Goal: Information Seeking & Learning: Learn about a topic

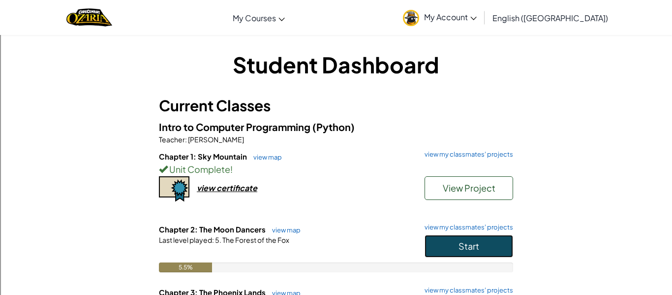
click at [482, 250] on button "Start" at bounding box center [468, 246] width 89 height 23
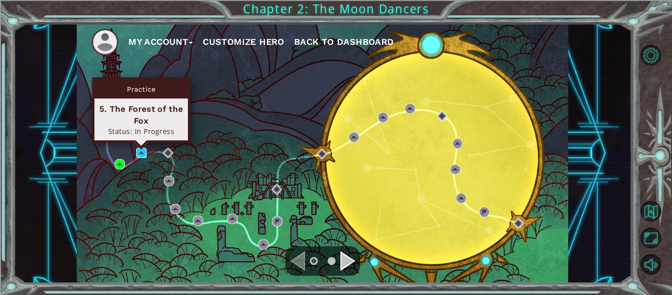
click at [142, 153] on img at bounding box center [141, 153] width 10 height 10
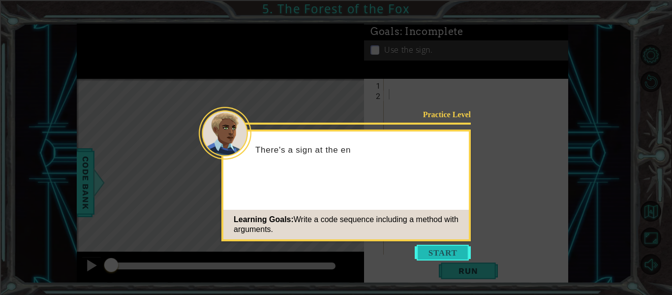
click at [455, 254] on button "Start" at bounding box center [443, 252] width 56 height 16
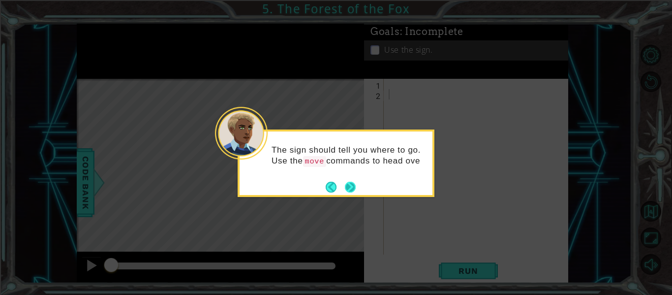
click at [347, 185] on button "Next" at bounding box center [350, 186] width 11 height 11
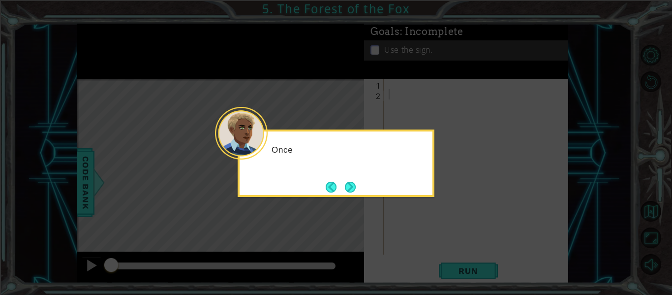
click at [347, 185] on button "Next" at bounding box center [350, 186] width 11 height 11
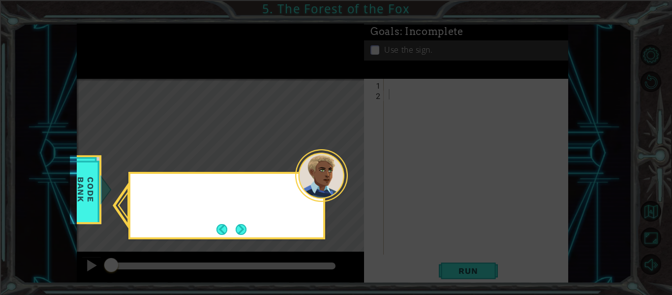
click at [347, 185] on div at bounding box center [321, 175] width 53 height 53
click at [246, 227] on button "Next" at bounding box center [241, 229] width 11 height 11
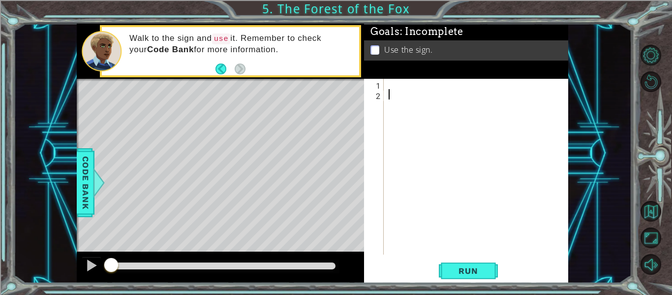
click at [391, 89] on div at bounding box center [479, 177] width 184 height 196
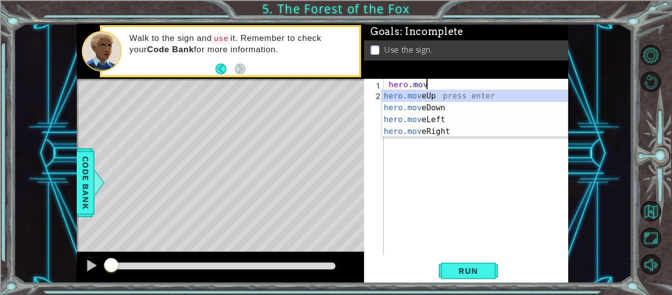
scroll to position [0, 2]
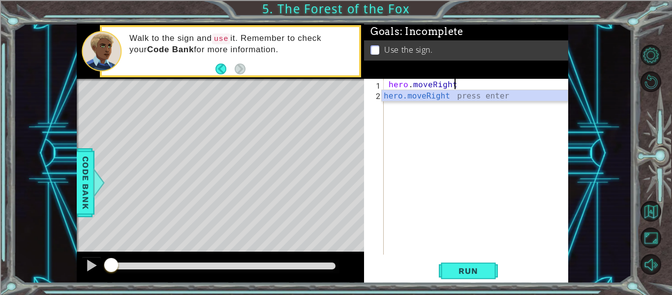
type textarea "hero.moveRight()"
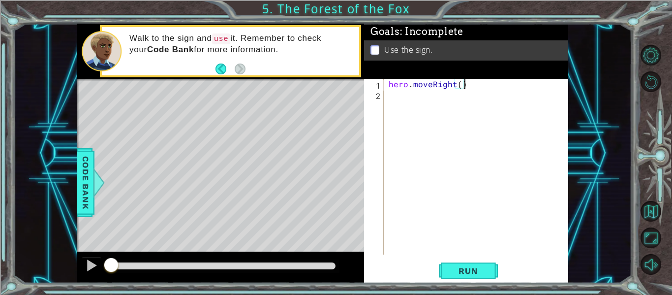
scroll to position [0, 4]
click at [391, 97] on div "hero . moveRight ( )" at bounding box center [479, 177] width 184 height 196
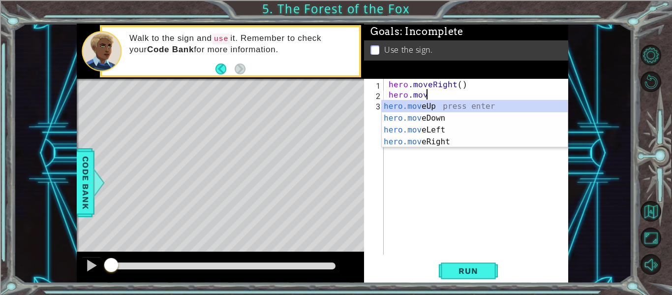
scroll to position [0, 2]
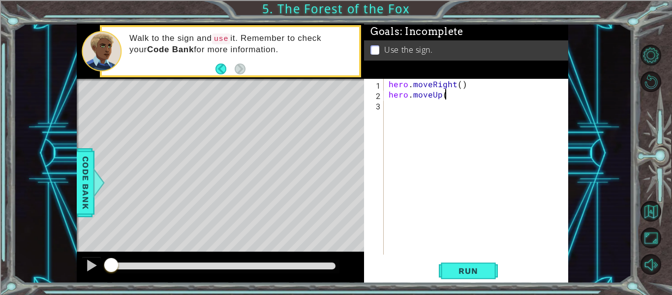
type textarea "hero.moveUp()"
click at [391, 106] on div "hero . moveRight ( ) hero . moveUp ( )" at bounding box center [479, 177] width 184 height 196
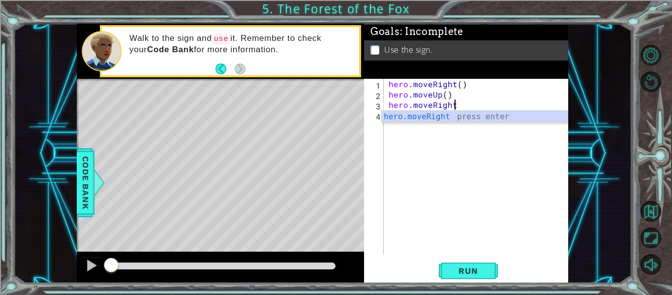
type textarea "hero.moveRight()"
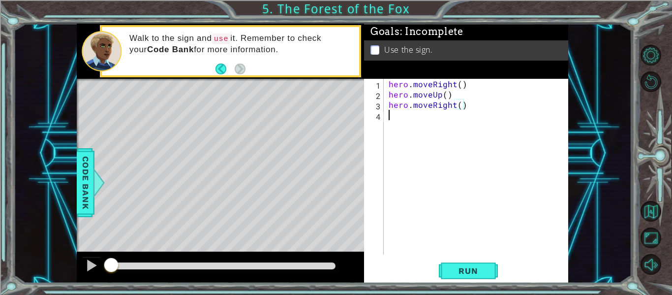
click at [395, 112] on div "hero . moveRight ( ) hero . moveUp ( ) hero . moveRight ( )" at bounding box center [479, 177] width 184 height 196
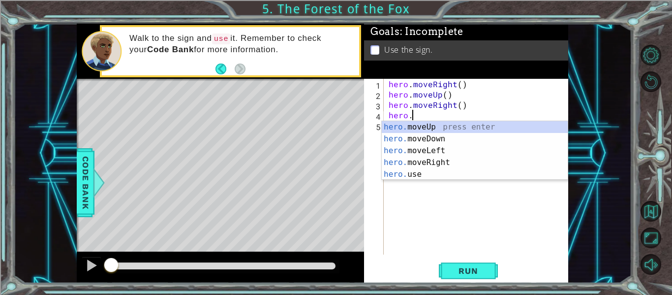
scroll to position [0, 1]
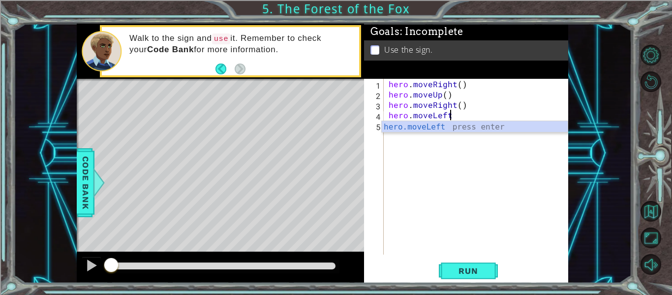
type textarea "hero.moveLeft()"
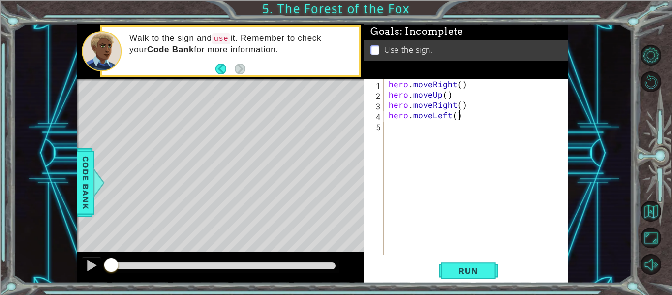
scroll to position [0, 4]
click at [400, 128] on div "hero . moveRight ( ) hero . moveUp ( ) hero . moveRight ( ) hero . moveLeft ( )" at bounding box center [479, 177] width 184 height 196
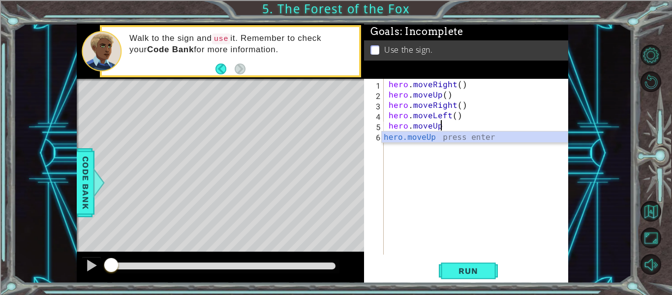
type textarea "hero.moveUp()"
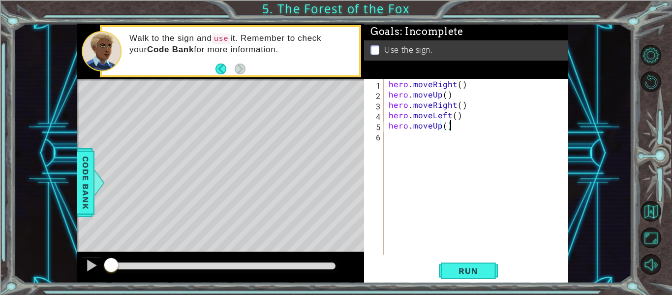
scroll to position [0, 3]
click at [400, 135] on div "hero . moveRight ( ) hero . moveUp ( ) hero . moveRight ( ) hero . moveLeft ( )…" at bounding box center [479, 177] width 184 height 196
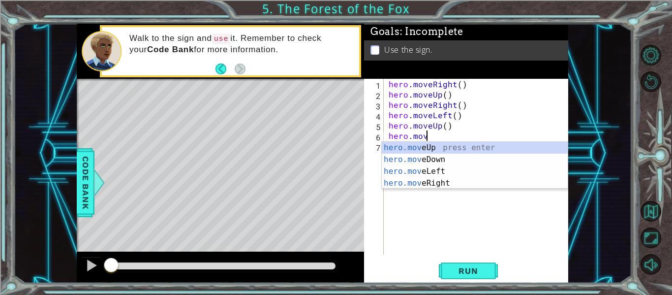
scroll to position [0, 2]
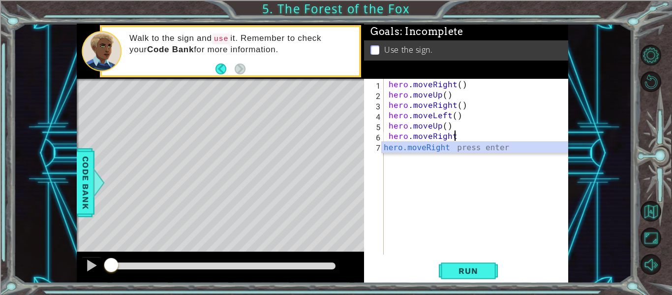
type textarea "hero.moveRight()"
click at [398, 149] on div "hero . moveRight ( ) hero . moveUp ( ) hero . moveRight ( ) hero . moveLeft ( )…" at bounding box center [479, 177] width 184 height 196
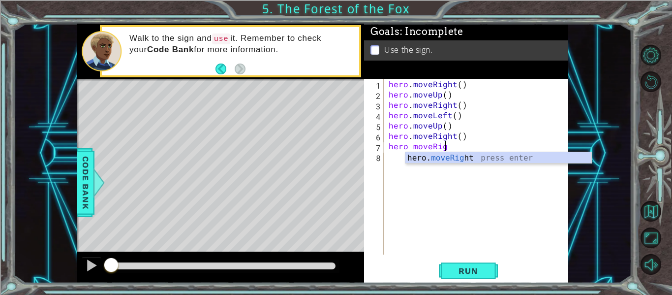
scroll to position [0, 3]
type textarea "hero moveRight()"
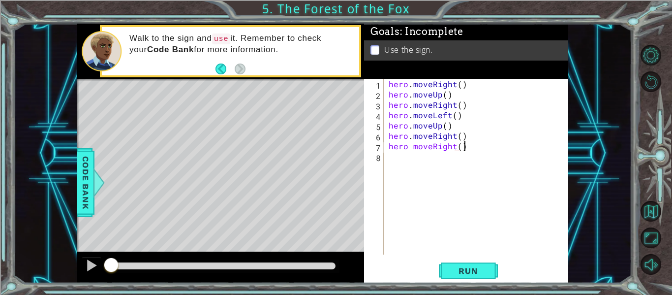
scroll to position [0, 4]
click at [406, 157] on div "hero . moveRight ( ) hero . moveUp ( ) hero . moveRight ( ) hero . moveLeft ( )…" at bounding box center [479, 177] width 184 height 196
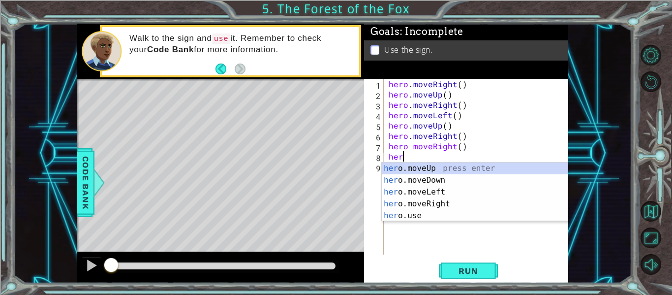
scroll to position [0, 0]
click at [413, 148] on div "hero . moveRight ( ) hero . moveUp ( ) hero . moveRight ( ) hero . moveLeft ( )…" at bounding box center [479, 177] width 184 height 196
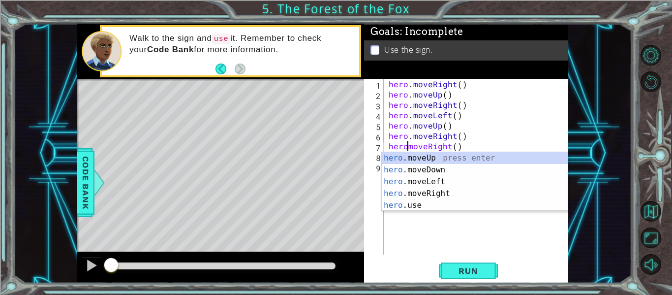
scroll to position [0, 2]
click at [465, 145] on div "hero . moveRight ( ) hero . moveUp ( ) hero . moveRight ( ) hero . moveLeft ( )…" at bounding box center [479, 177] width 184 height 196
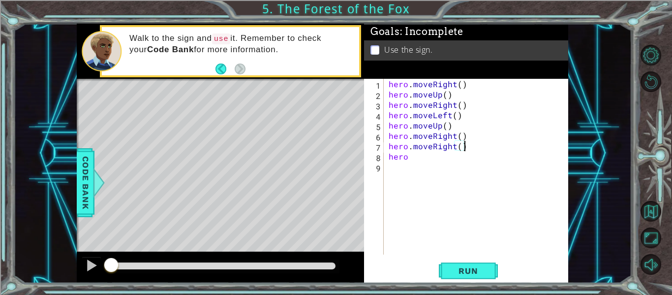
click at [469, 159] on div "hero . moveRight ( ) hero . moveUp ( ) hero . moveRight ( ) hero . moveLeft ( )…" at bounding box center [479, 177] width 184 height 196
type textarea "hero.move.moveDown()"
click at [465, 171] on div "hero . moveRight ( ) hero . moveUp ( ) hero . moveRight ( ) hero . moveLeft ( )…" at bounding box center [479, 177] width 184 height 196
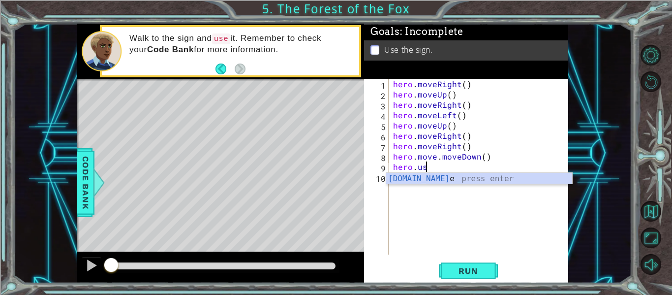
scroll to position [0, 2]
click at [469, 181] on div "hero.use press enter" at bounding box center [479, 190] width 186 height 35
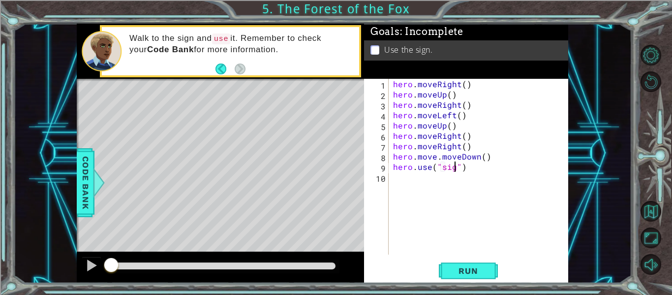
type textarea "hero.use("sign")"
click at [468, 190] on div "hero . moveRight ( ) hero . moveUp ( ) hero . moveRight ( ) hero . moveLeft ( )…" at bounding box center [481, 177] width 180 height 196
type textarea "hero.moveRight()"
click at [433, 191] on div "hero . moveRight ( ) hero . moveUp ( ) hero . moveRight ( ) hero . moveLeft ( )…" at bounding box center [481, 177] width 180 height 196
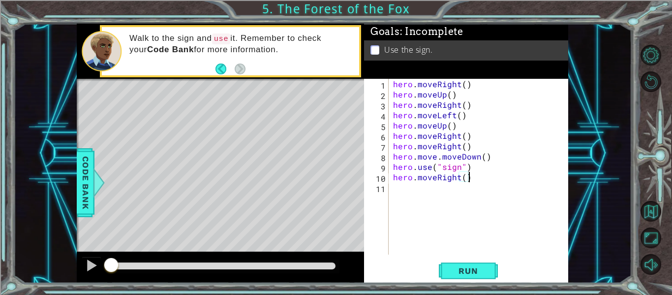
scroll to position [0, 0]
click at [474, 269] on span "Run" at bounding box center [468, 271] width 39 height 10
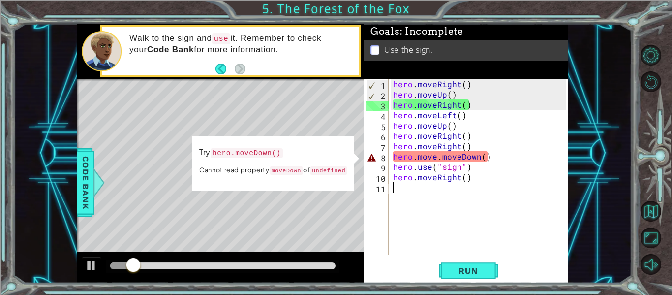
click at [439, 160] on div "hero . moveRight ( ) hero . moveUp ( ) hero . moveRight ( ) hero . moveLeft ( )…" at bounding box center [481, 177] width 180 height 196
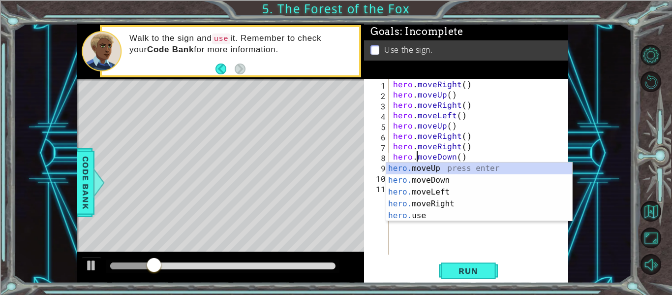
scroll to position [0, 2]
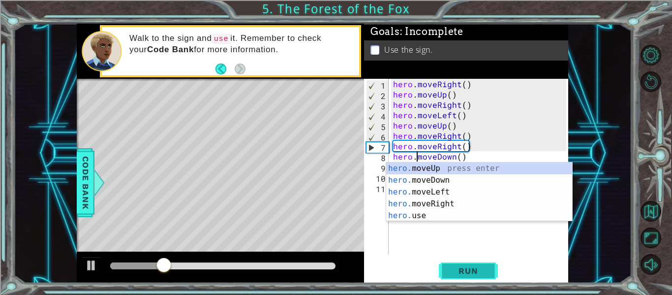
type textarea "hero.moveDown()"
click at [473, 263] on button "Run" at bounding box center [468, 271] width 59 height 20
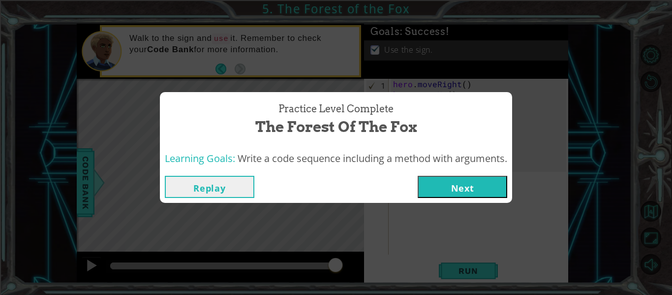
click at [489, 190] on button "Next" at bounding box center [463, 187] width 90 height 22
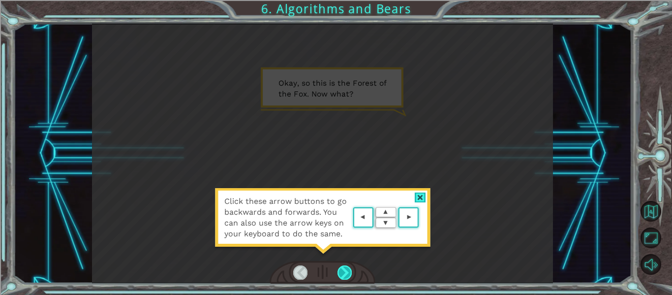
click at [342, 270] on div at bounding box center [344, 272] width 14 height 14
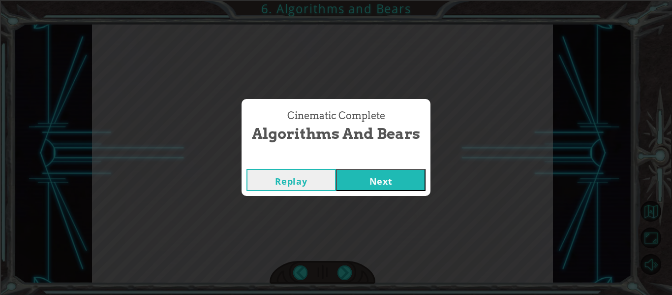
click at [378, 179] on button "Next" at bounding box center [381, 180] width 90 height 22
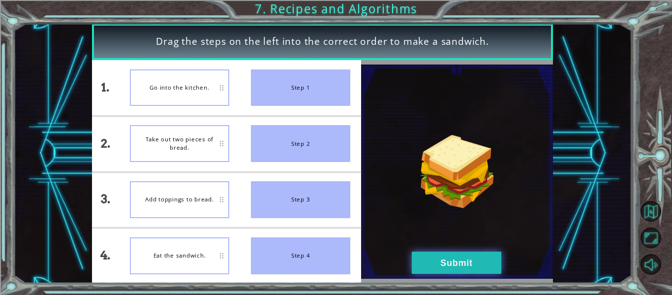
click at [456, 256] on button "Submit" at bounding box center [457, 262] width 90 height 22
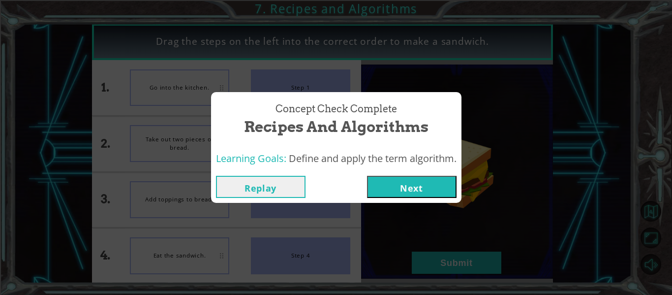
click at [403, 179] on button "Next" at bounding box center [412, 187] width 90 height 22
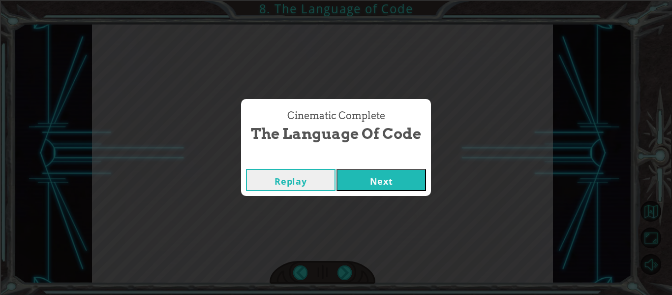
click at [424, 185] on button "Next" at bounding box center [381, 180] width 90 height 22
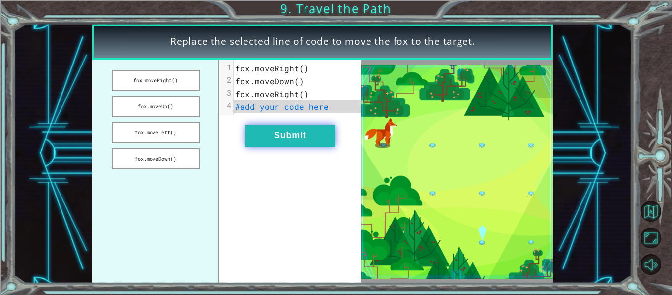
click at [318, 135] on button "Submit" at bounding box center [290, 135] width 90 height 22
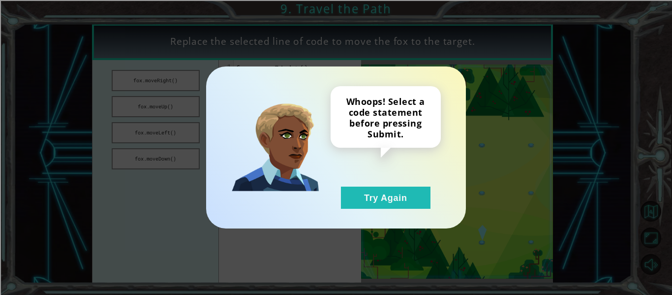
click at [365, 212] on div "Whoops! Select a code statement before pressing Submit. Try Again" at bounding box center [336, 147] width 260 height 162
click at [364, 204] on button "Try Again" at bounding box center [386, 197] width 90 height 22
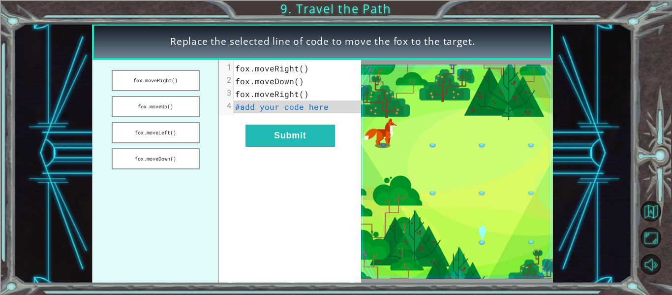
click at [333, 109] on pre "#add your code here" at bounding box center [297, 106] width 127 height 13
click at [332, 107] on pre "#add your code here" at bounding box center [297, 106] width 127 height 13
drag, startPoint x: 169, startPoint y: 156, endPoint x: 278, endPoint y: 110, distance: 118.6
click at [278, 110] on div "fox.moveRight() fox.moveUp() fox.moveLeft() fox.moveDown() xxxxxxxxxx 4 1 fox.m…" at bounding box center [226, 171] width 269 height 223
click at [159, 161] on button "fox.moveDown()" at bounding box center [156, 158] width 88 height 21
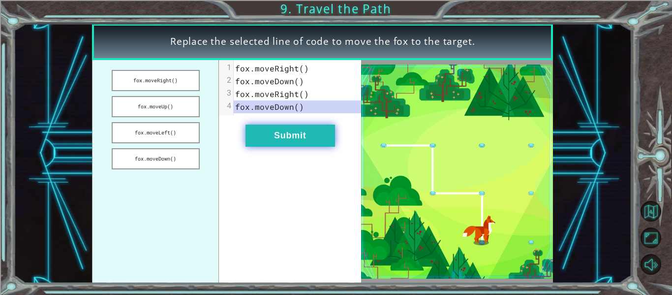
click at [278, 141] on button "Submit" at bounding box center [290, 135] width 90 height 22
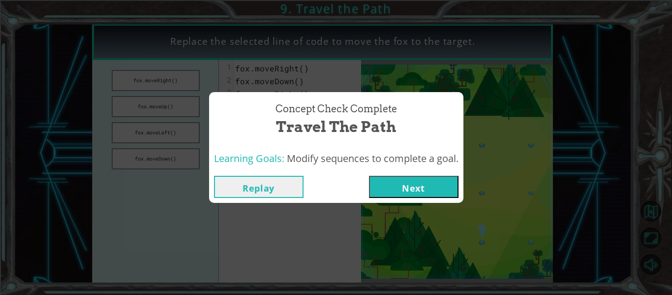
click at [430, 185] on button "Next" at bounding box center [414, 187] width 90 height 22
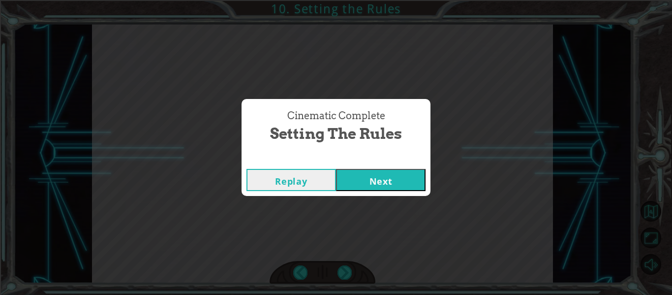
click at [418, 188] on button "Next" at bounding box center [381, 180] width 90 height 22
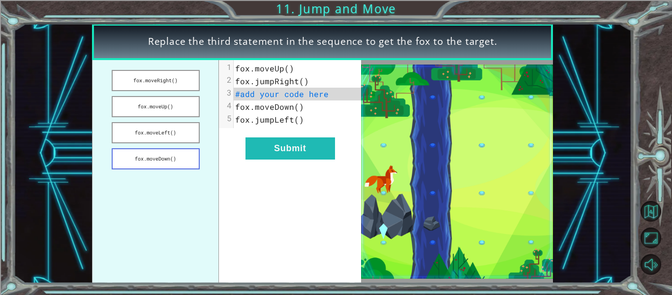
click at [154, 155] on button "fox.moveDown()" at bounding box center [156, 158] width 88 height 21
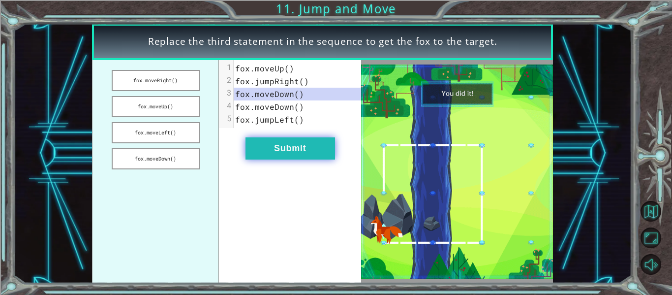
click at [269, 142] on button "Submit" at bounding box center [290, 148] width 90 height 22
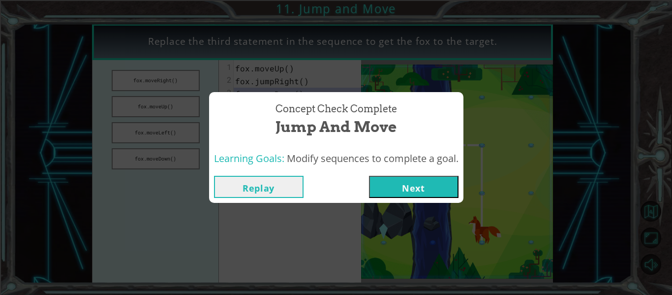
click at [400, 196] on button "Next" at bounding box center [414, 187] width 90 height 22
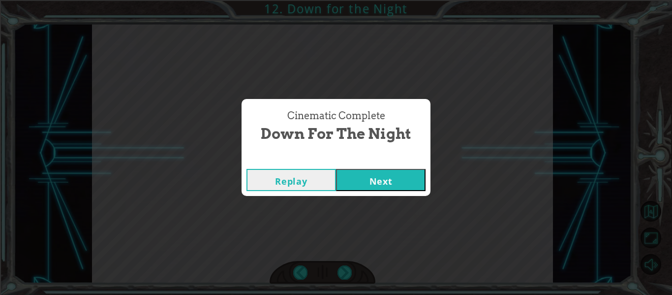
click at [382, 184] on button "Next" at bounding box center [381, 180] width 90 height 22
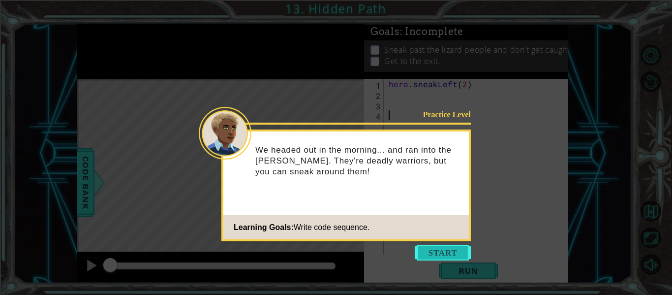
click at [428, 251] on button "Start" at bounding box center [443, 252] width 56 height 16
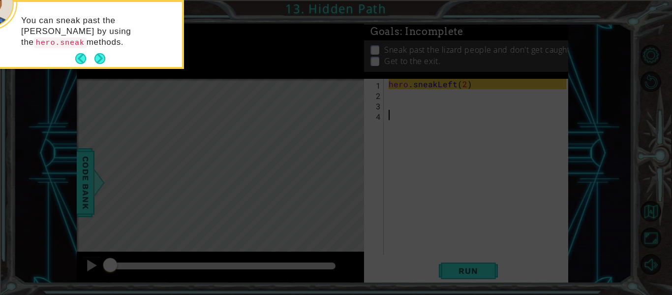
click at [428, 251] on icon at bounding box center [336, 43] width 672 height 501
click at [100, 56] on button "Next" at bounding box center [99, 58] width 11 height 11
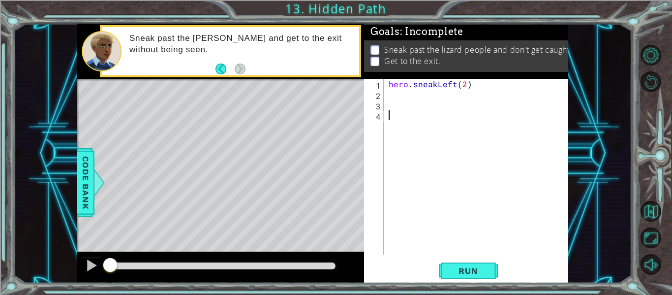
click at [410, 97] on div "hero . sneakLeft ( 2 )" at bounding box center [479, 177] width 184 height 196
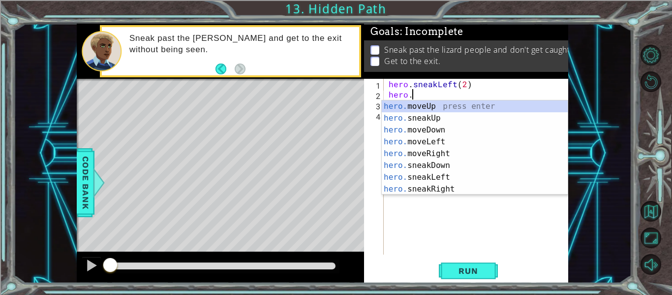
scroll to position [0, 1]
click at [405, 120] on div "hero. moveUp press enter hero. sneakUp press enter hero. moveDown press enter h…" at bounding box center [475, 159] width 186 height 118
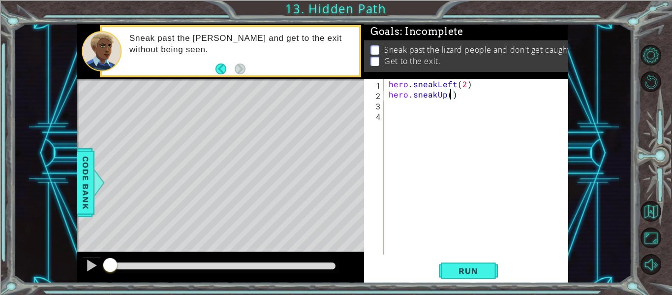
type textarea "hero.sneakUp(2)"
click at [438, 106] on div "hero . sneakLeft ( 2 ) hero . sneakUp ( 2 )" at bounding box center [479, 177] width 184 height 196
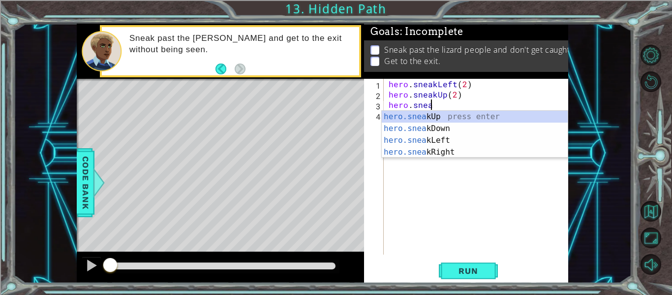
scroll to position [0, 2]
click at [447, 153] on div "hero.sneak Up press enter hero.sneak Down press enter hero.sneak Left press ent…" at bounding box center [475, 146] width 186 height 71
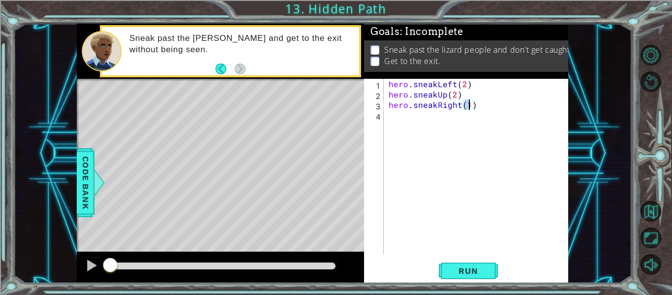
scroll to position [0, 5]
type textarea "hero.sneakRight(2)"
click at [452, 263] on button "Run" at bounding box center [468, 271] width 59 height 20
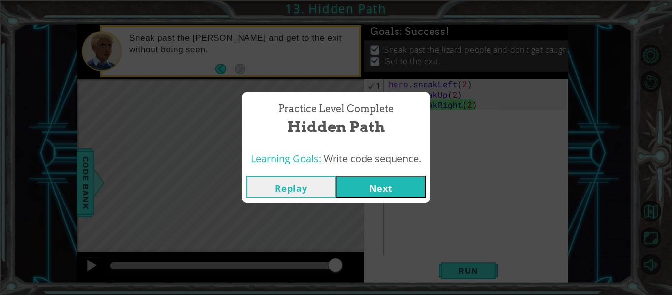
click at [410, 195] on button "Next" at bounding box center [381, 187] width 90 height 22
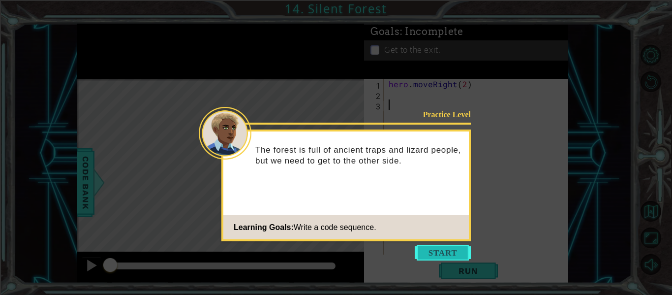
click at [445, 250] on button "Start" at bounding box center [443, 252] width 56 height 16
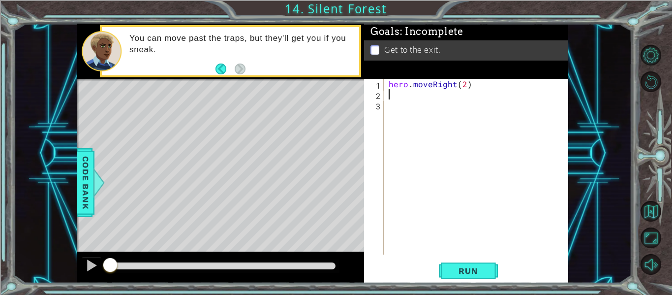
click at [451, 93] on div "hero . moveRight ( 2 )" at bounding box center [479, 177] width 184 height 196
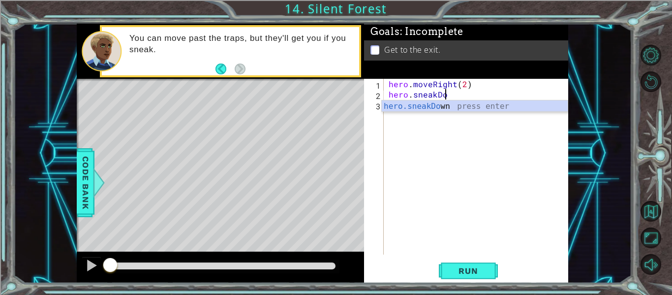
scroll to position [0, 3]
type textarea "hero.sneakDown()"
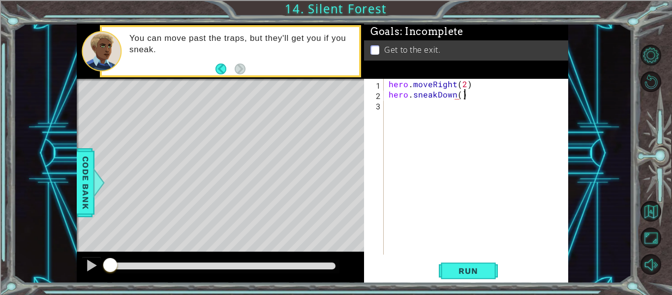
scroll to position [0, 4]
click at [405, 106] on div "hero . moveRight ( 2 ) hero . sneakDown ( )" at bounding box center [479, 177] width 184 height 196
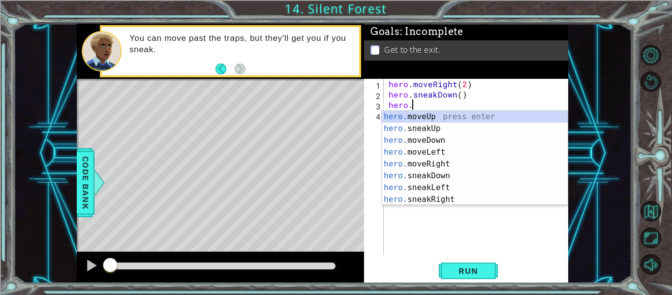
scroll to position [0, 1]
click at [439, 161] on div "hero. moveUp press enter hero. sneakUp press enter hero. moveDown press enter h…" at bounding box center [475, 170] width 186 height 118
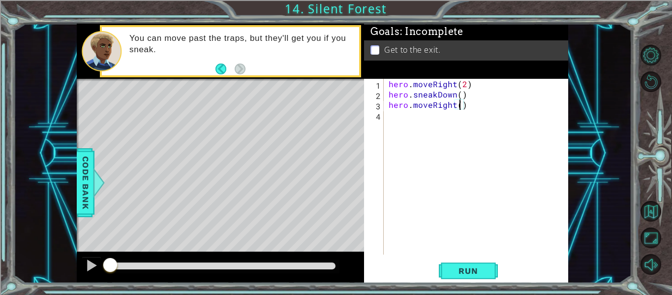
type textarea "hero.moveRight(2)"
click at [412, 117] on div "hero . moveRight ( 2 ) hero . sneakDown ( ) hero . moveRight ( 2 )" at bounding box center [479, 177] width 184 height 196
click at [417, 118] on div "hero . moveRight ( 2 ) hero . sneakDown ( ) hero . moveRight ( 2 ) hero . seakU…" at bounding box center [479, 177] width 184 height 196
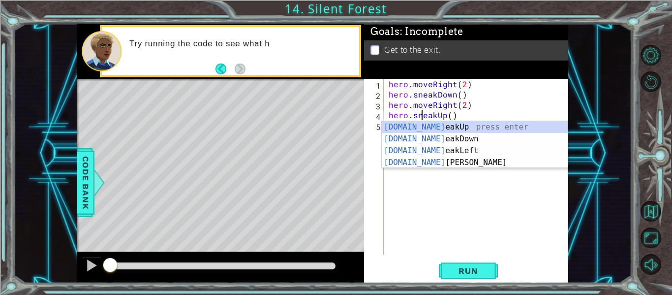
scroll to position [0, 2]
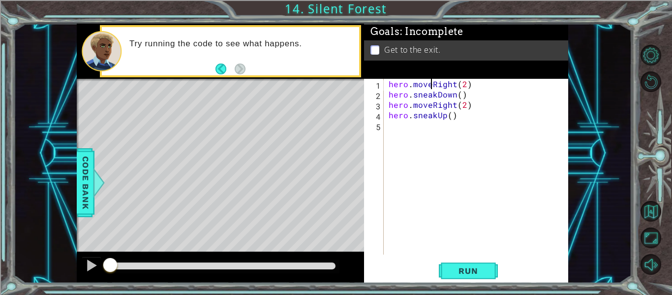
click at [430, 83] on div "hero . moveRight ( 2 ) hero . sneakDown ( ) hero . moveRight ( 2 ) hero . sneak…" at bounding box center [479, 177] width 184 height 196
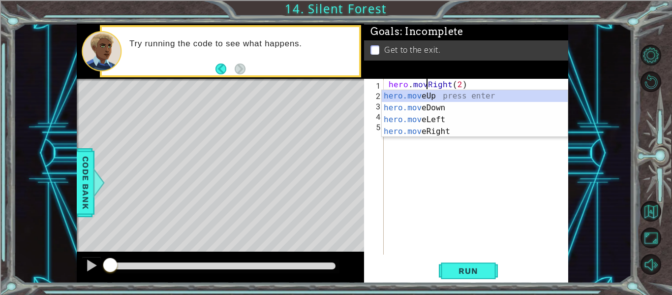
type textarea "hero.moveRight(2)"
click at [491, 171] on div "hero . moveRight ( 2 ) hero . sneakDown ( ) hero . moveRight ( 2 ) hero . sneak…" at bounding box center [479, 177] width 184 height 196
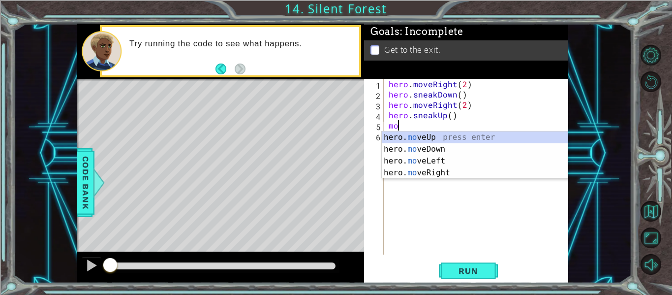
scroll to position [0, 0]
click at [485, 173] on div "hero. move Up press enter hero. move Down press enter hero. move Left press ent…" at bounding box center [475, 166] width 186 height 71
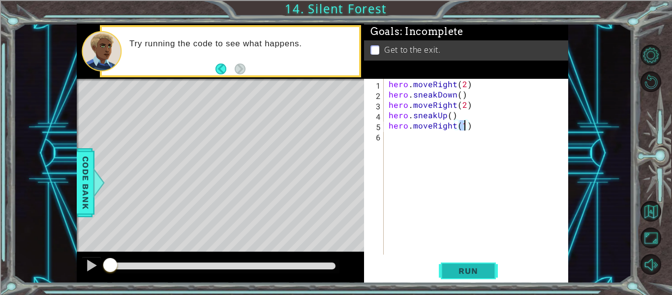
click at [464, 275] on span "Run" at bounding box center [468, 271] width 39 height 10
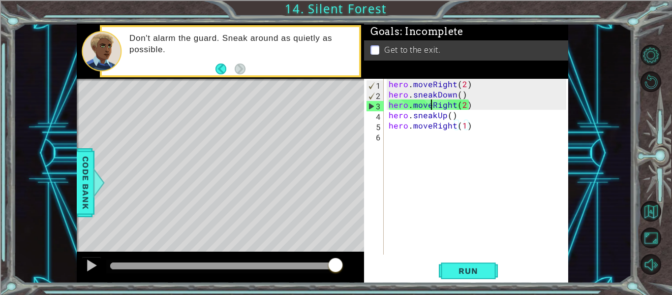
click at [432, 104] on div "hero . moveRight ( 2 ) hero . sneakDown ( ) hero . moveRight ( 2 ) hero . sneak…" at bounding box center [479, 177] width 184 height 196
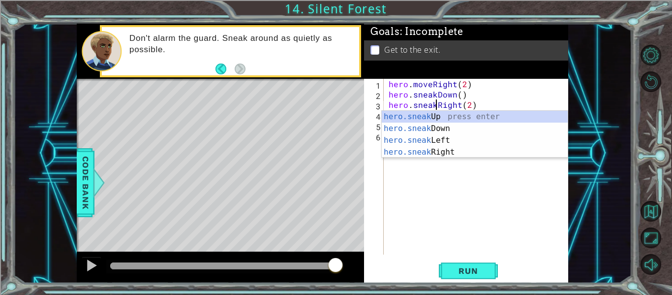
scroll to position [0, 3]
type textarea "hero.sneakRight(2)"
click at [461, 271] on span "Run" at bounding box center [468, 271] width 39 height 10
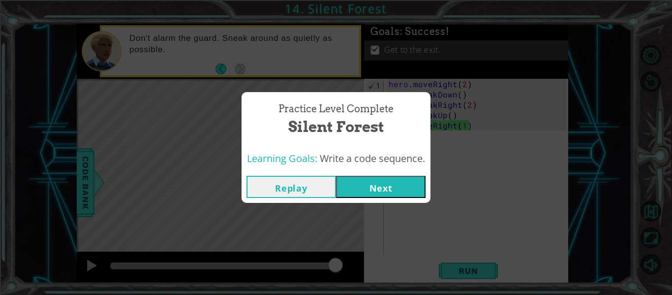
click at [404, 194] on button "Next" at bounding box center [381, 187] width 90 height 22
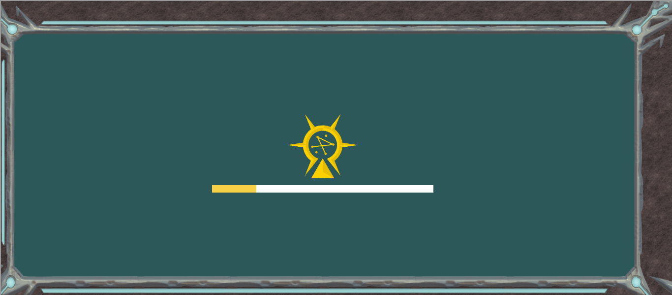
click at [403, 190] on div at bounding box center [322, 188] width 221 height 7
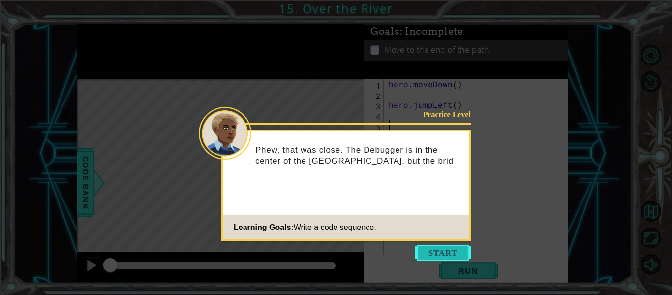
click at [437, 250] on button "Start" at bounding box center [443, 252] width 56 height 16
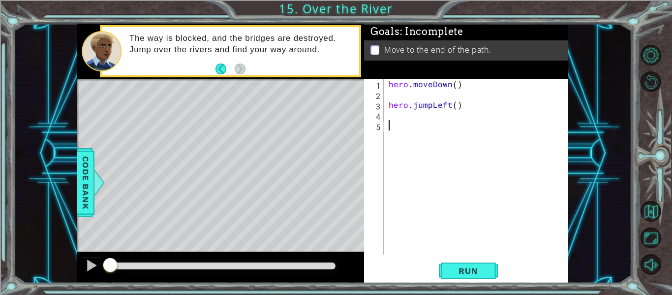
click at [444, 95] on div "hero . moveDown ( ) hero . jumpLeft ( )" at bounding box center [479, 177] width 184 height 196
type textarea "hero.moveDown()"
click at [457, 104] on div "hero . moveDown ( ) hero . jumpLeft ( )" at bounding box center [479, 177] width 184 height 196
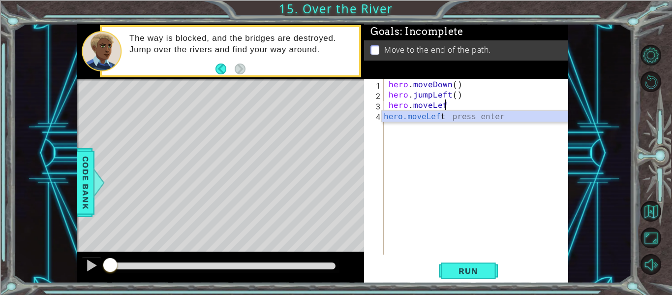
scroll to position [0, 3]
type textarea "hero.moveLeft()"
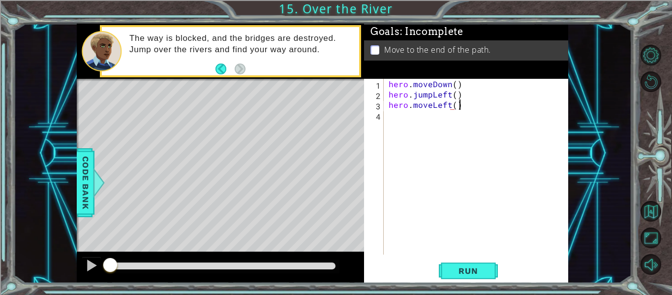
scroll to position [0, 4]
click at [456, 107] on div "hero . moveDown ( ) hero . jumpLeft ( ) hero . moveLeft ( )" at bounding box center [479, 177] width 184 height 196
click at [419, 120] on div "hero . moveDown ( ) hero . jumpLeft ( ) hero . moveLeft ( )" at bounding box center [479, 177] width 184 height 196
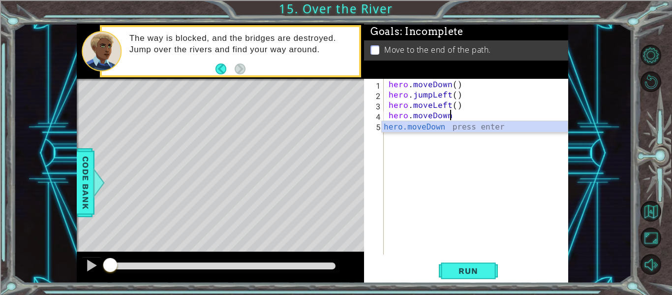
type textarea "hero.moveDown()"
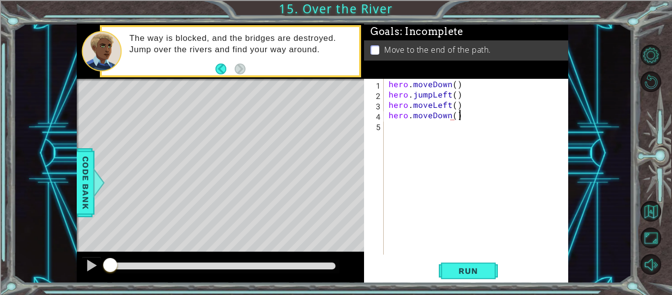
scroll to position [0, 4]
click at [417, 126] on div "hero . moveDown ( ) hero . jumpLeft ( ) hero . moveLeft ( ) hero . moveDown ( )" at bounding box center [479, 177] width 184 height 196
click at [428, 119] on div "hero . moveDown ( ) hero . jumpLeft ( ) hero . moveLeft ( ) hero . moveDown ( )" at bounding box center [479, 177] width 184 height 196
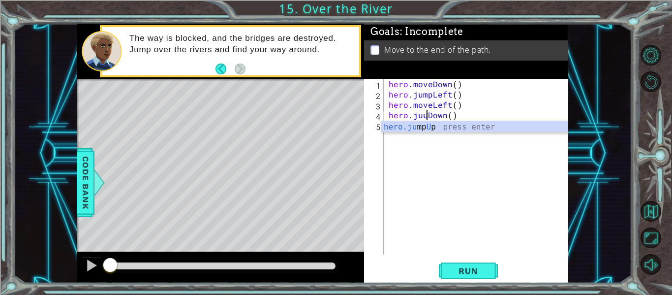
scroll to position [0, 3]
type textarea "hero.jumpDown()"
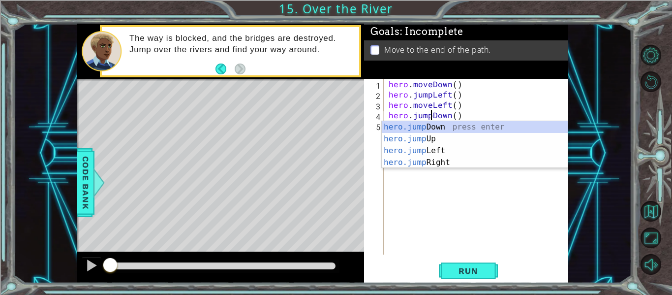
click at [420, 174] on div "hero . moveDown ( ) hero . jumpLeft ( ) hero . moveLeft ( ) hero . jumpDown ( )" at bounding box center [479, 177] width 184 height 196
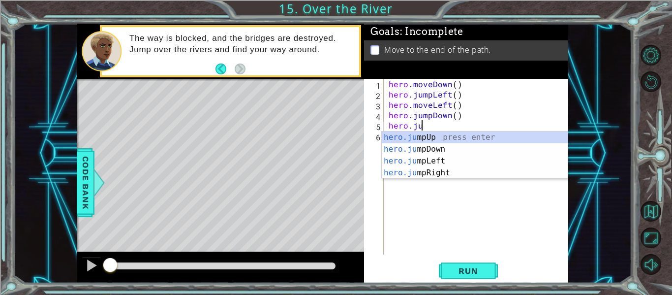
scroll to position [0, 2]
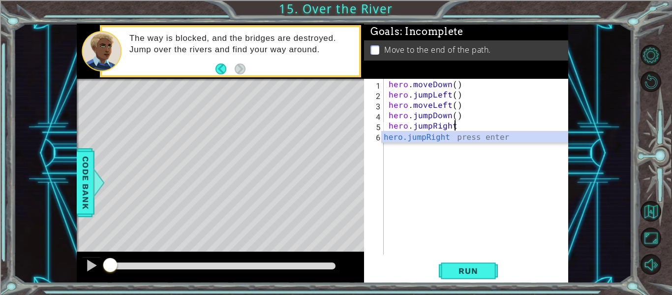
type textarea "hero.jumpRight()"
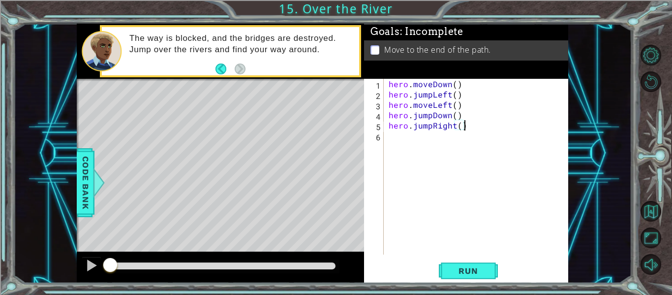
click at [406, 138] on div "hero . moveDown ( ) hero . jumpLeft ( ) hero . moveLeft ( ) hero . jumpDown ( )…" at bounding box center [479, 177] width 184 height 196
type textarea "hero.moveRight()"
click at [456, 261] on button "Run" at bounding box center [468, 271] width 59 height 20
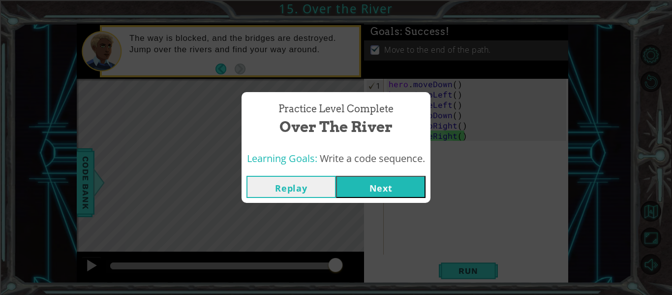
click at [410, 187] on button "Next" at bounding box center [381, 187] width 90 height 22
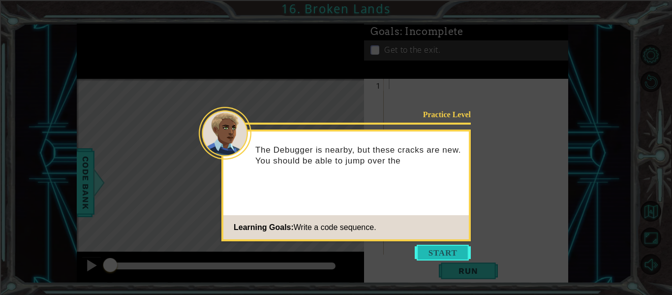
click at [440, 248] on button "Start" at bounding box center [443, 252] width 56 height 16
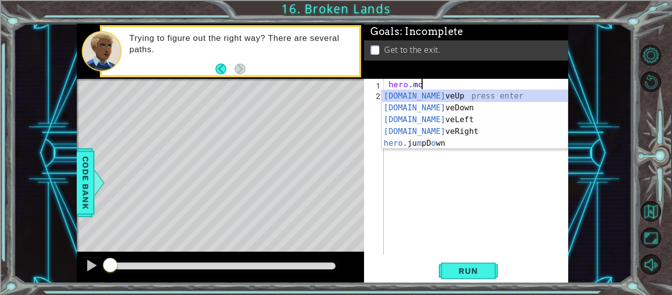
scroll to position [0, 2]
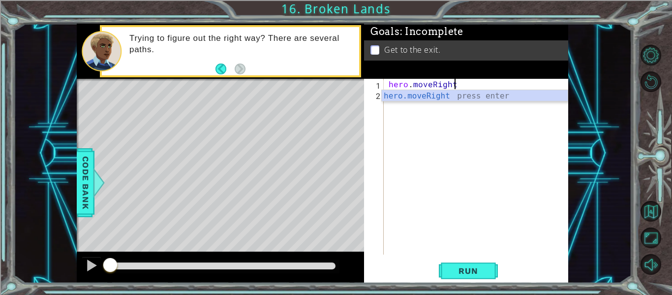
type textarea "hero.moveRight()"
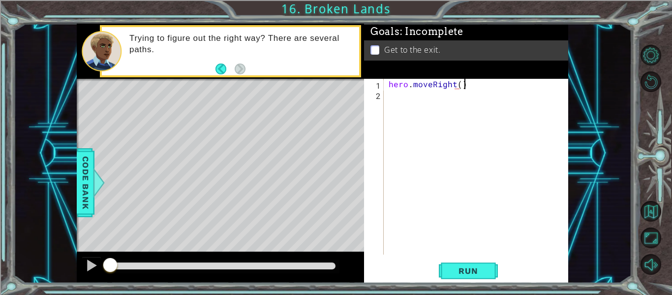
scroll to position [0, 4]
click at [396, 93] on div "hero . moveRight ( )" at bounding box center [479, 177] width 184 height 196
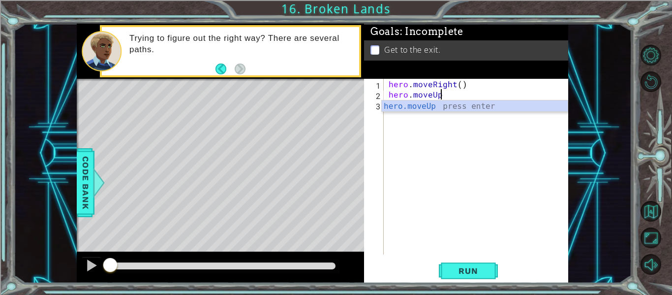
type textarea "hero.moveUp()"
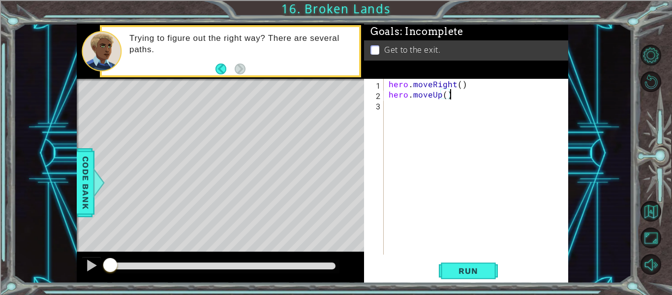
click at [398, 103] on div "hero . moveRight ( ) hero . moveUp ( )" at bounding box center [479, 177] width 184 height 196
click at [441, 107] on div "hero . moveRight ( ) hero . moveUp ( ) hero . jumpUP ( )" at bounding box center [479, 177] width 184 height 196
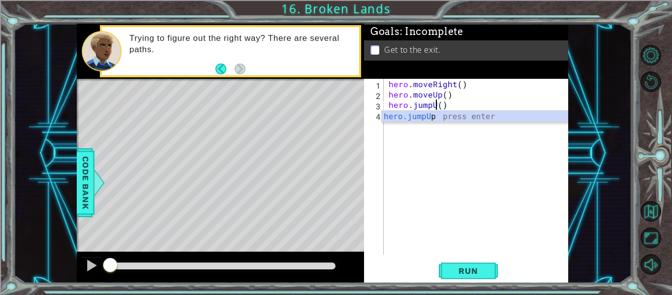
type textarea "hero.jumpUp()"
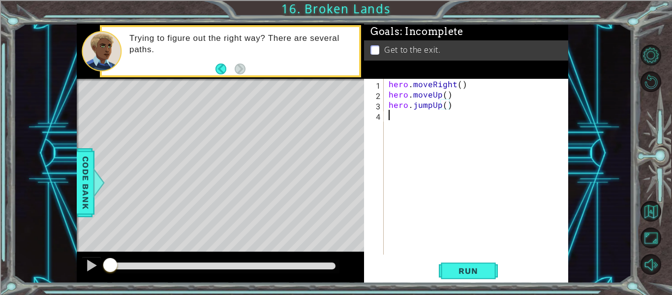
click at [446, 134] on div "hero . moveRight ( ) hero . moveUp ( ) hero . jumpUp ( )" at bounding box center [479, 177] width 184 height 196
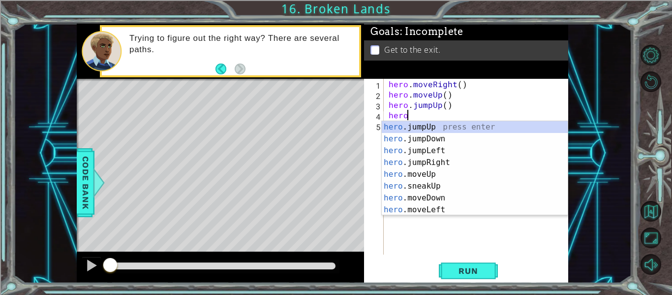
type textarea "hero."
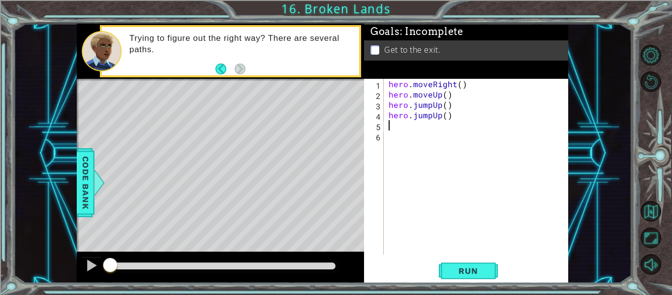
click at [440, 118] on div "hero . moveRight ( ) hero . moveUp ( ) hero . jumpUp ( ) hero . jumpUp ( )" at bounding box center [479, 177] width 184 height 196
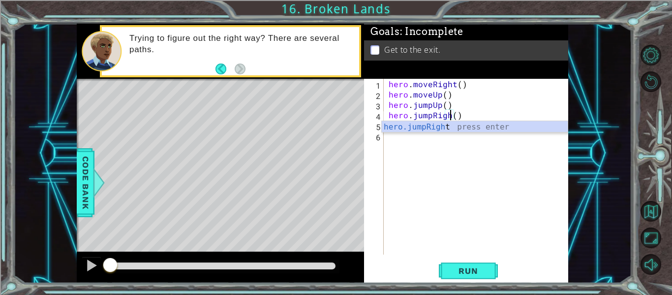
type textarea "hero.jumpRight()"
click at [447, 143] on div "hero . moveRight ( ) hero . moveUp ( ) hero . jumpUp ( ) hero . jumpRight ( )" at bounding box center [479, 177] width 184 height 196
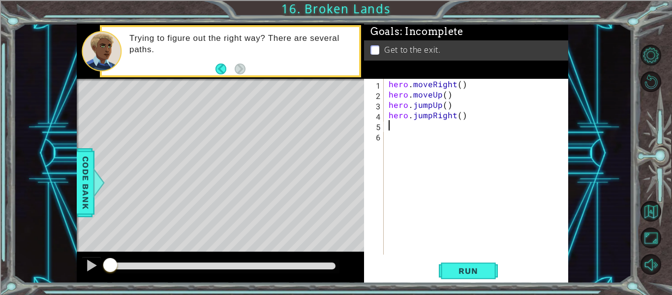
click at [432, 125] on div "hero . moveRight ( ) hero . moveUp ( ) hero . jumpUp ( ) hero . jumpRight ( )" at bounding box center [479, 177] width 184 height 196
click at [460, 117] on div "hero . moveRight ( ) hero . moveUp ( ) hero . jumpUp ( ) hero . jumpRight ( )" at bounding box center [479, 177] width 184 height 196
type textarea "hero.jumpRight(2)"
click at [493, 269] on button "Run" at bounding box center [468, 271] width 59 height 20
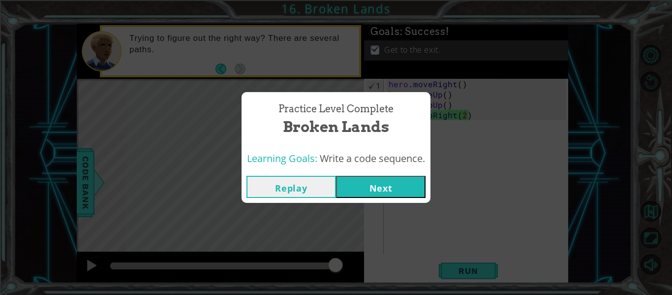
click at [382, 195] on button "Next" at bounding box center [381, 187] width 90 height 22
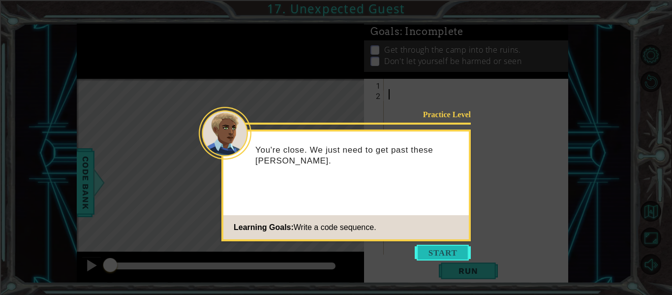
click at [433, 250] on button "Start" at bounding box center [443, 252] width 56 height 16
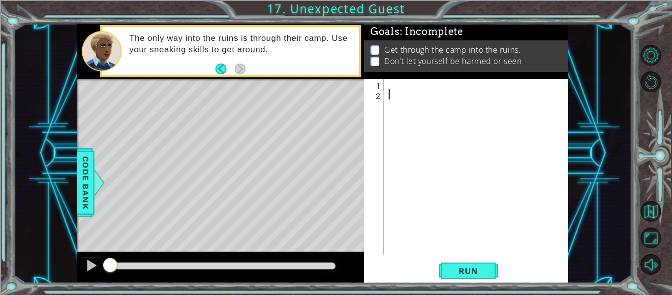
click at [402, 82] on div at bounding box center [479, 177] width 184 height 196
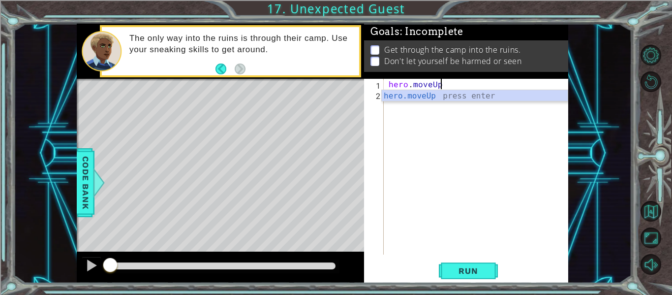
scroll to position [0, 3]
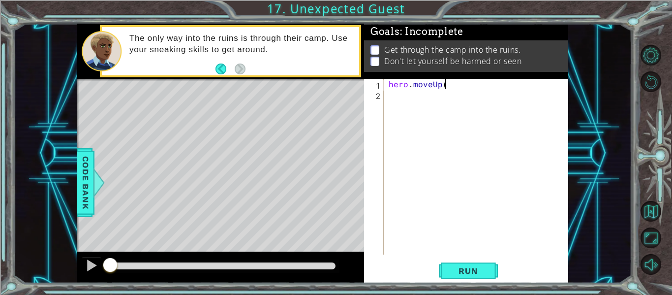
type textarea "hero.moveUp()"
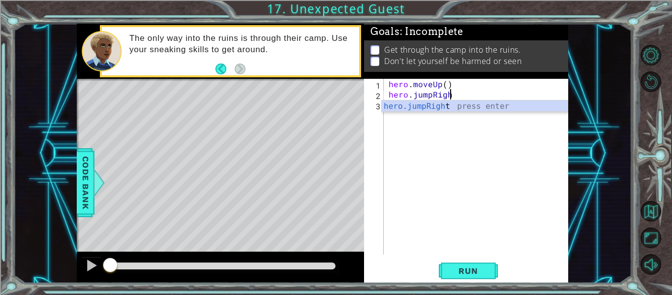
scroll to position [0, 3]
type textarea "hero.jumpRight"
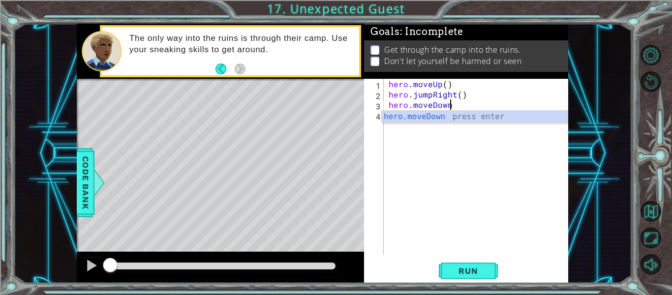
click at [431, 105] on div "hero . moveUp ( ) hero . jumpRight ( ) hero . [GEOGRAPHIC_DATA]" at bounding box center [479, 177] width 184 height 196
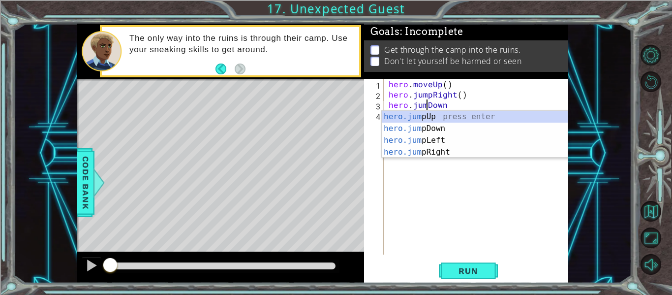
type textarea "hero.jumpDown"
click at [450, 177] on div "hero . moveUp ( ) hero . jumpRight ( ) hero . jumpDown" at bounding box center [479, 177] width 184 height 196
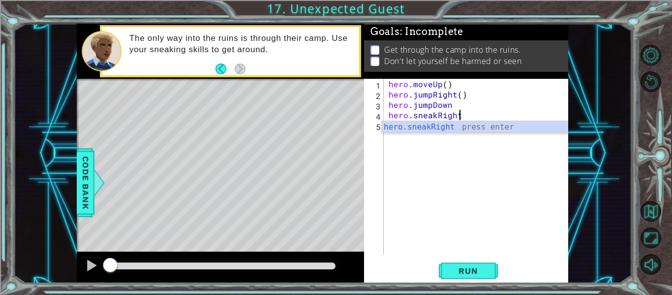
scroll to position [0, 4]
type textarea "hero.sneakRight()"
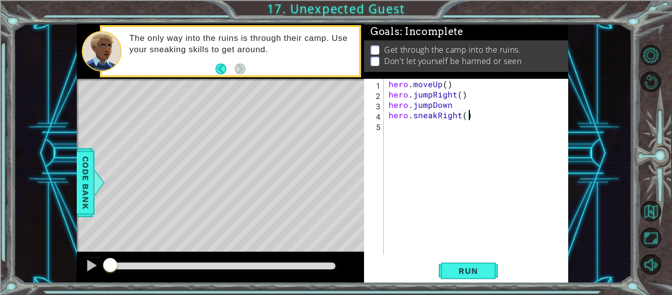
click at [419, 134] on div "hero . moveUp ( ) hero . jumpRight ( ) hero . jumpDown hero . sneakRight ( )" at bounding box center [479, 177] width 184 height 196
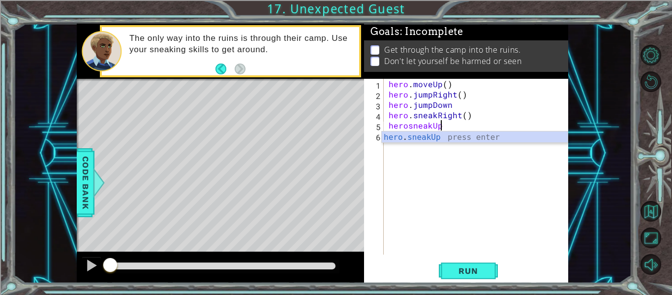
scroll to position [0, 3]
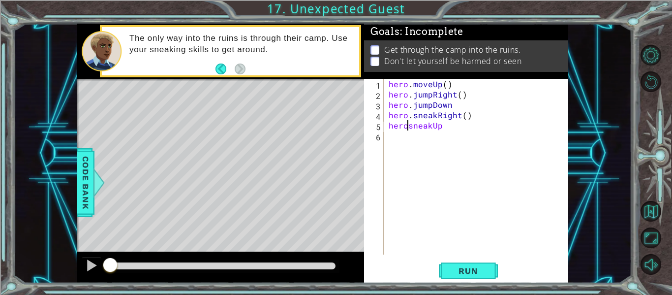
click at [407, 126] on div "hero . moveUp ( ) hero . jumpRight ( ) hero . jumpDown hero . sneakRight ( ) he…" at bounding box center [479, 177] width 184 height 196
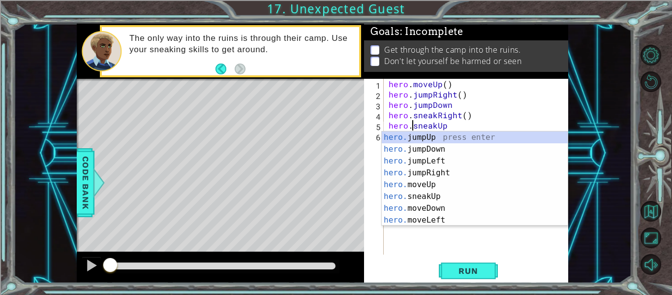
scroll to position [0, 2]
click at [469, 124] on div "hero . moveUp ( ) hero . jumpRight ( ) hero . jumpDown hero . sneakRight ( ) he…" at bounding box center [479, 177] width 184 height 196
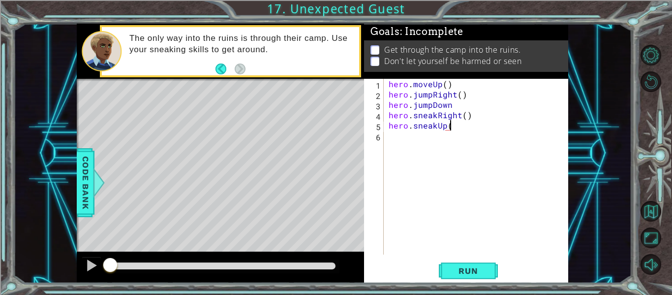
type textarea "hero.sneakUp()"
click at [459, 136] on div "hero . moveUp ( ) hero . jumpRight ( ) hero . jumpDown hero . sneakRight ( ) he…" at bounding box center [479, 177] width 184 height 196
click at [451, 127] on div "hero . moveUp ( ) hero . jumpRight ( ) hero . jumpDown hero . sneakRight ( ) he…" at bounding box center [479, 177] width 184 height 196
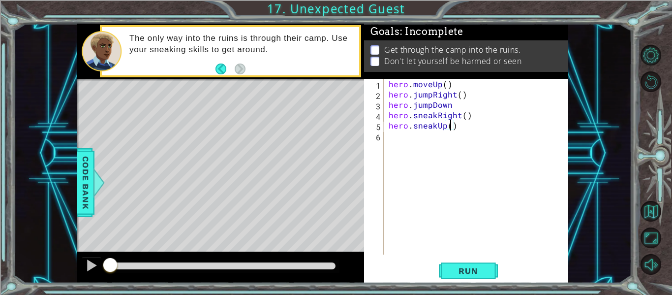
type textarea "hero.sneakUp(2)"
click at [451, 143] on div "hero . moveUp ( ) hero . jumpRight ( ) hero . jumpDown hero . sneakRight ( ) he…" at bounding box center [479, 177] width 184 height 196
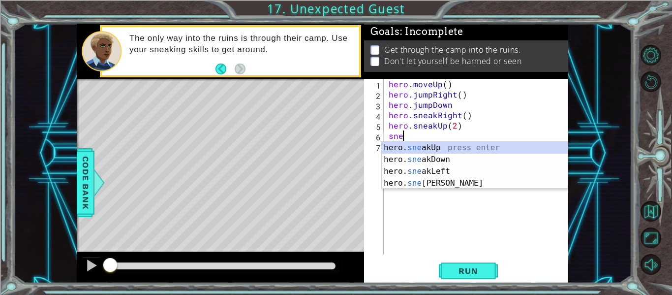
scroll to position [0, 0]
type textarea "s"
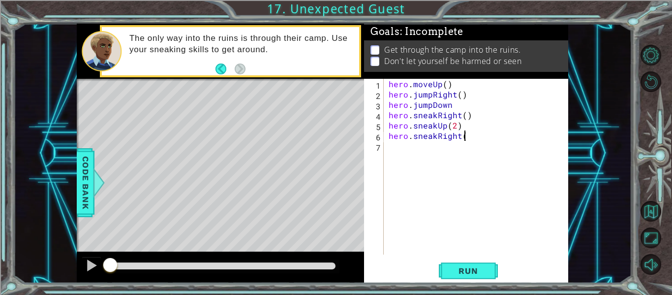
type textarea "hero.sneakRight()"
click at [446, 148] on div "hero . moveUp ( ) hero . jumpRight ( ) hero . jumpDown hero . sneakRight ( ) he…" at bounding box center [479, 177] width 184 height 196
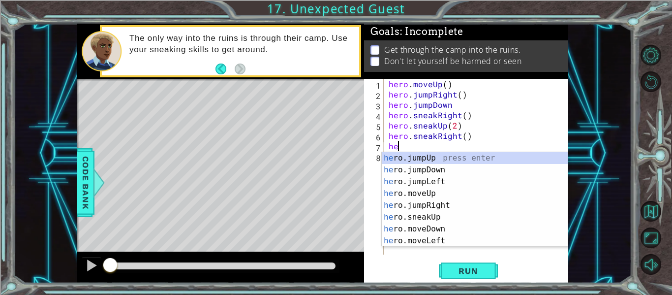
scroll to position [0, 0]
type textarea "h"
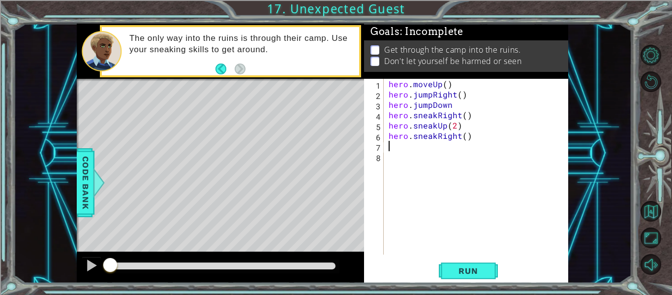
click at [465, 138] on div "hero . moveUp ( ) hero . jumpRight ( ) hero . jumpDown hero . sneakRight ( ) he…" at bounding box center [479, 177] width 184 height 196
type textarea "hero.sneakRight(2)"
click at [464, 148] on div "hero . moveUp ( ) hero . jumpRight ( ) hero . jumpDown hero . sneakRight ( ) he…" at bounding box center [479, 177] width 184 height 196
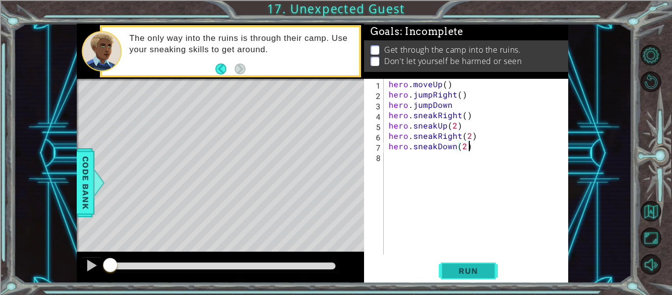
click at [484, 268] on span "Run" at bounding box center [468, 271] width 39 height 10
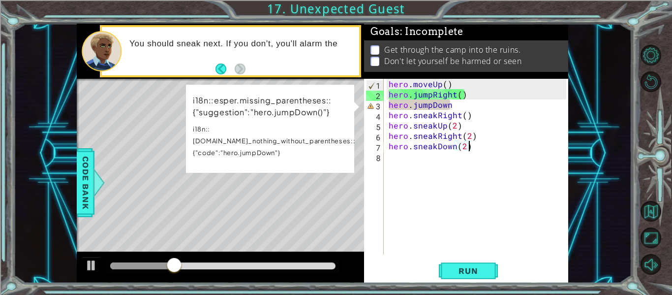
click at [484, 105] on div "hero . moveUp ( ) hero . jumpRight ( ) hero . jumpDown hero . sneakRight ( ) he…" at bounding box center [479, 177] width 184 height 196
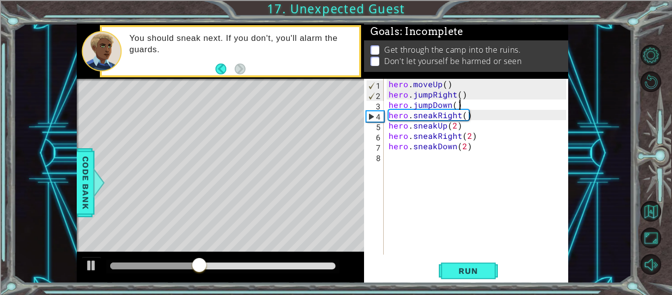
scroll to position [0, 4]
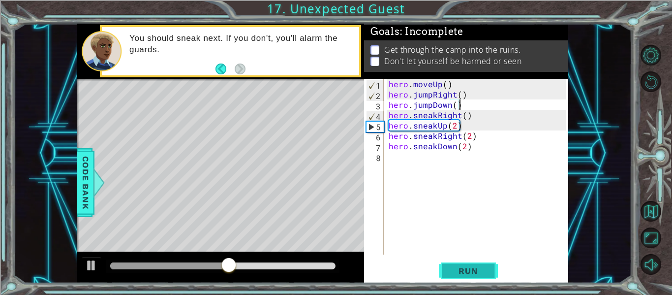
type textarea "hero.jumpDown()"
click at [472, 276] on button "Run" at bounding box center [468, 271] width 59 height 20
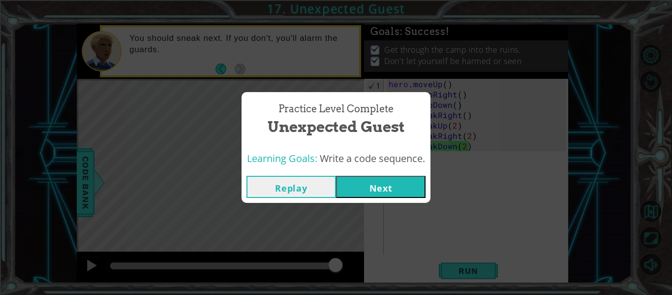
click at [397, 190] on button "Next" at bounding box center [381, 187] width 90 height 22
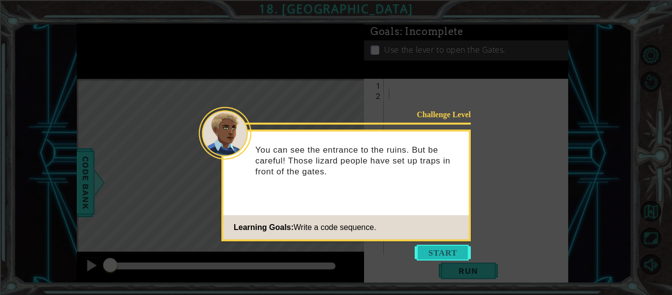
click at [443, 251] on button "Start" at bounding box center [443, 252] width 56 height 16
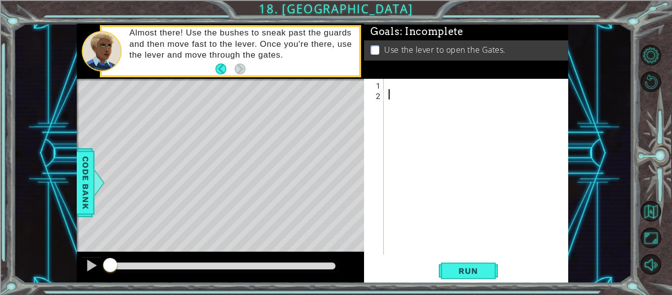
click at [396, 85] on div at bounding box center [479, 177] width 184 height 196
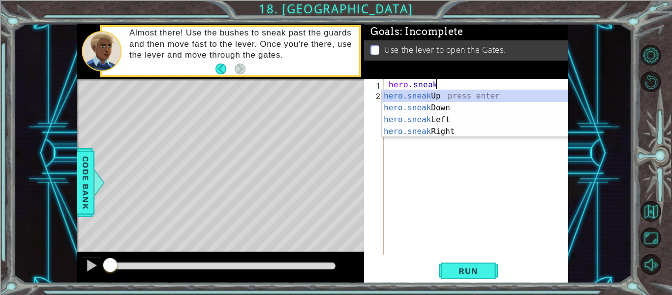
scroll to position [0, 2]
click at [405, 134] on div "hero.sneak Up press enter hero.sneak Down press enter hero.sneak Left press ent…" at bounding box center [475, 125] width 186 height 71
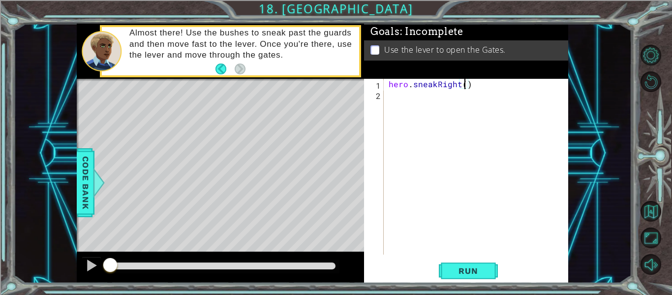
type textarea "hero.sneakRight(3)"
click at [393, 100] on div "hero . sneakRight ( 3 )" at bounding box center [479, 177] width 184 height 196
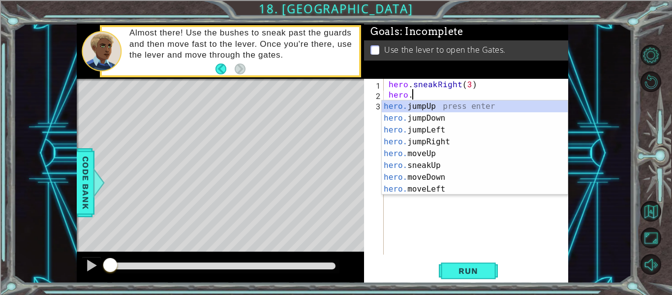
scroll to position [0, 1]
click at [470, 85] on div "hero . sneakRight ( 3 ) hero ." at bounding box center [479, 177] width 184 height 196
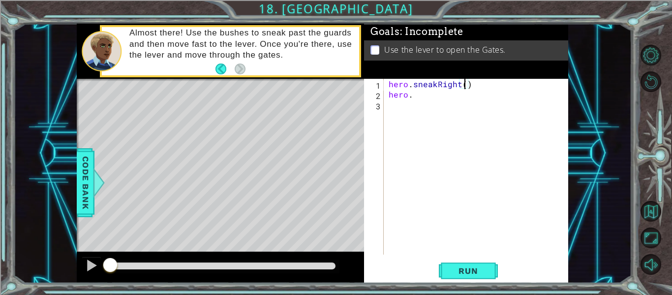
click at [472, 96] on div "hero . sneakRight ( ) hero ." at bounding box center [479, 177] width 184 height 196
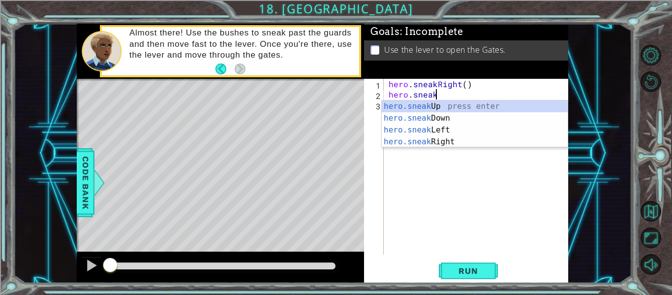
scroll to position [0, 3]
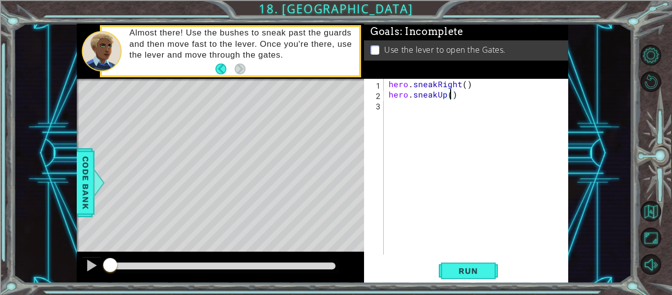
type textarea "hero.sneakUp(2)"
click at [446, 109] on div "hero . sneakRight ( ) hero . sneakUp ( 2 )" at bounding box center [479, 177] width 184 height 196
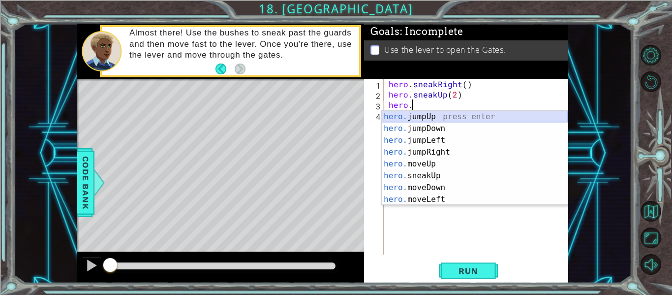
scroll to position [0, 1]
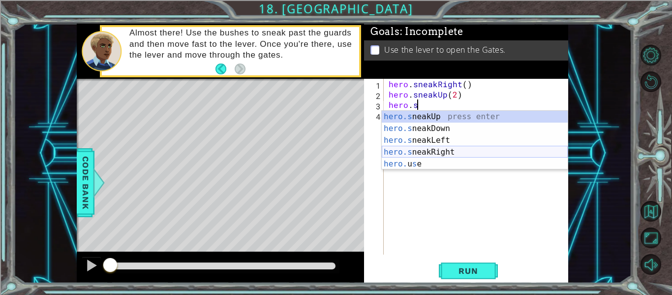
click at [470, 148] on div "hero.s neakUp press enter hero.s neakDown press enter hero.s neakLeft press ent…" at bounding box center [475, 152] width 186 height 83
type textarea "hero.sneakRight(1)"
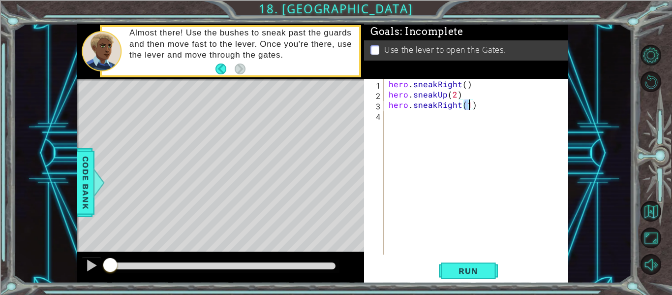
click at [457, 115] on div "hero . sneakRight ( ) hero . sneakUp ( 2 ) hero . sneakRight ( 1 )" at bounding box center [479, 177] width 184 height 196
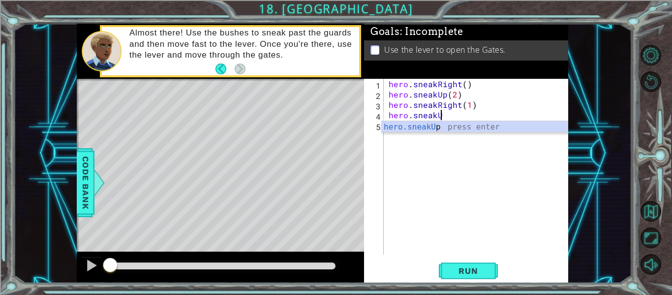
scroll to position [0, 3]
type textarea "hero.sneakUp()"
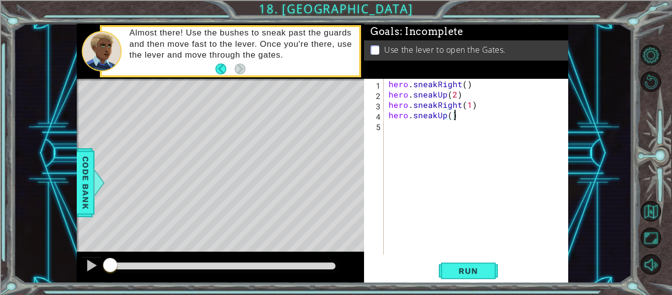
click at [411, 130] on div "hero . sneakRight ( ) hero . sneakUp ( 2 ) hero . sneakRight ( 1 ) hero . sneak…" at bounding box center [479, 177] width 184 height 196
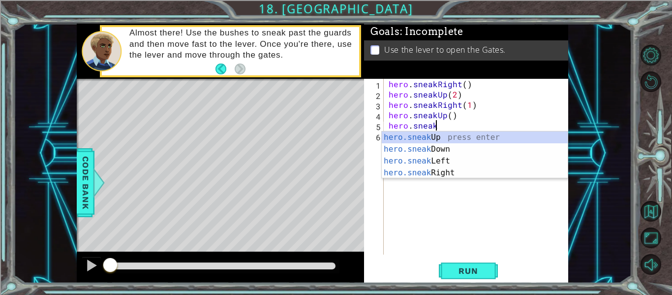
scroll to position [0, 2]
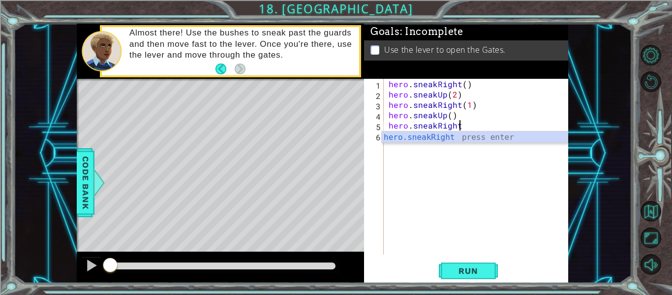
type textarea "hero.sneakRight()"
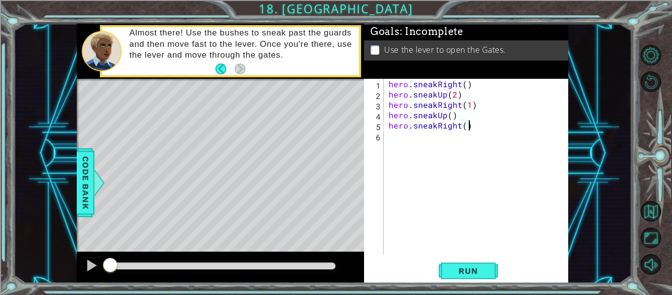
click at [417, 139] on div "hero . sneakRight ( ) hero . sneakUp ( 2 ) hero . sneakRight ( 1 ) hero . sneak…" at bounding box center [479, 177] width 184 height 196
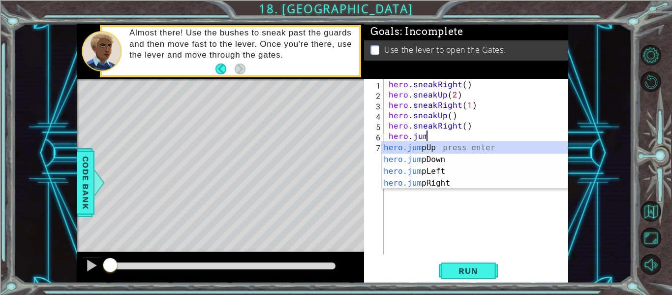
scroll to position [0, 2]
type textarea "hero.jump"
click at [451, 181] on div "hero.jump Up press enter hero.jump Down press enter hero.jump Left press enter …" at bounding box center [475, 177] width 186 height 71
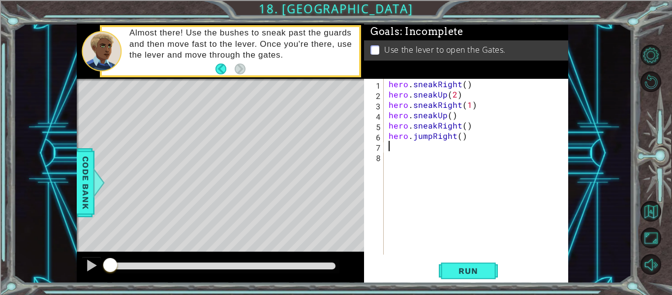
click at [466, 136] on div "hero . sneakRight ( ) hero . sneakUp ( 2 ) hero . sneakRight ( 1 ) hero . sneak…" at bounding box center [479, 177] width 184 height 196
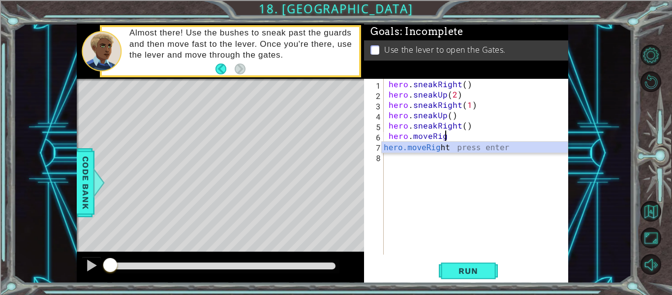
scroll to position [0, 3]
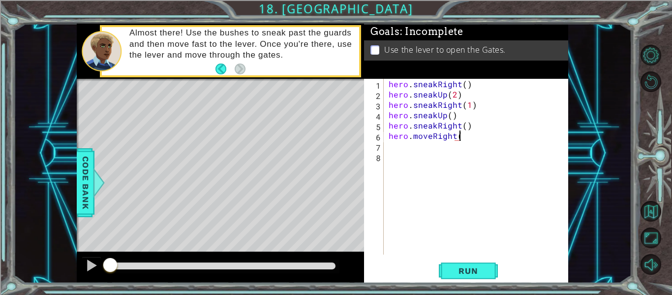
type textarea "hero.moveRight()"
click at [453, 150] on div "hero . sneakRight ( ) hero . sneakUp ( 2 ) hero . sneakRight ( 1 ) hero . sneak…" at bounding box center [479, 177] width 184 height 196
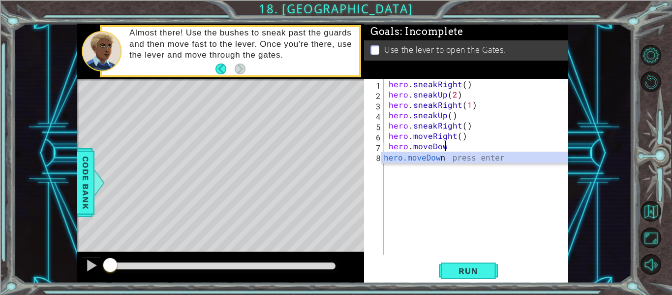
scroll to position [0, 3]
type textarea "hero.moveDown()"
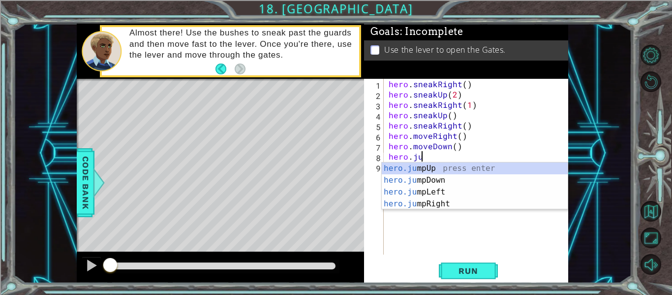
scroll to position [0, 2]
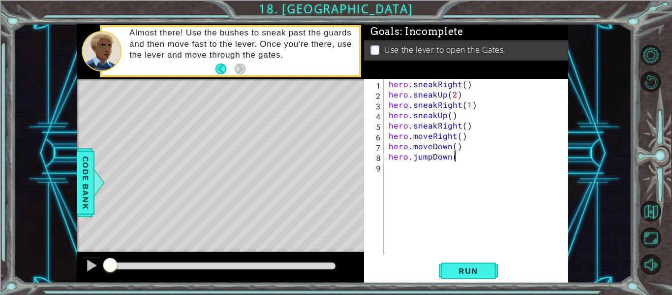
type textarea "hero.jumpDown()"
click at [445, 169] on div "hero . sneakRight ( ) hero . sneakUp ( 2 ) hero . sneakRight ( 1 ) hero . sneak…" at bounding box center [479, 177] width 184 height 196
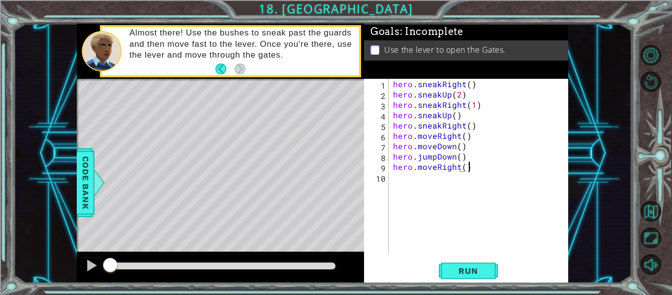
scroll to position [0, 4]
click at [464, 168] on div "hero . sneakRight ( ) hero . sneakUp ( 2 ) hero . sneakRight ( 1 ) hero . sneak…" at bounding box center [481, 177] width 180 height 196
type textarea "hero.moveRight(2)"
click at [456, 183] on div "hero . sneakRight ( ) hero . sneakUp ( 2 ) hero . sneakRight ( 1 ) hero . sneak…" at bounding box center [481, 177] width 180 height 196
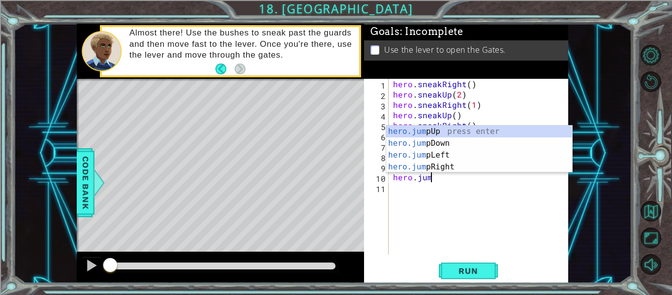
scroll to position [0, 2]
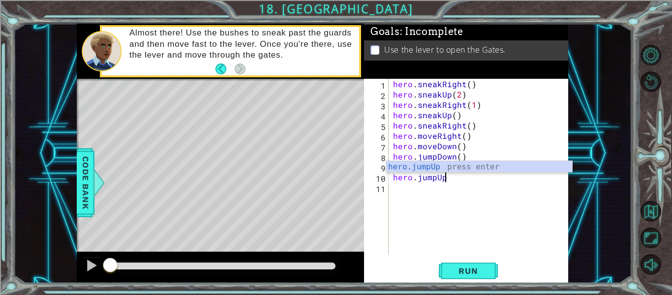
type textarea "hero.jumpUp()"
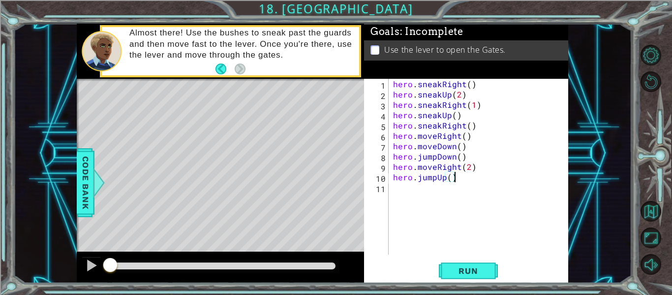
click at [453, 189] on div "hero . sneakRight ( ) hero . sneakUp ( 2 ) hero . sneakRight ( 1 ) hero . sneak…" at bounding box center [481, 177] width 180 height 196
type textarea "hero.moveUp()"
click at [476, 276] on button "Run" at bounding box center [468, 271] width 59 height 20
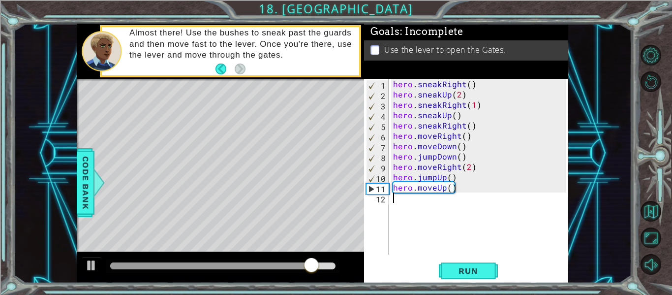
click at [394, 198] on div "hero . sneakRight ( ) hero . sneakUp ( 2 ) hero . sneakRight ( 1 ) hero . sneak…" at bounding box center [481, 177] width 180 height 196
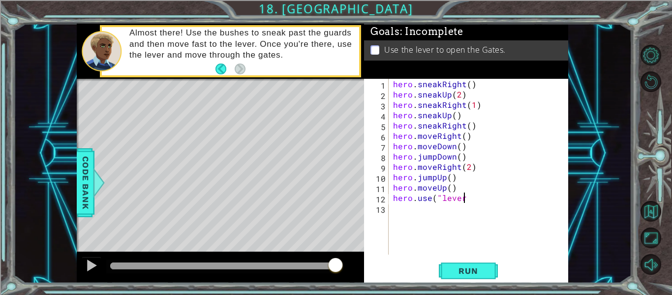
scroll to position [0, 4]
type textarea "hero.use("lever")"
click at [452, 263] on button "Run" at bounding box center [468, 271] width 59 height 20
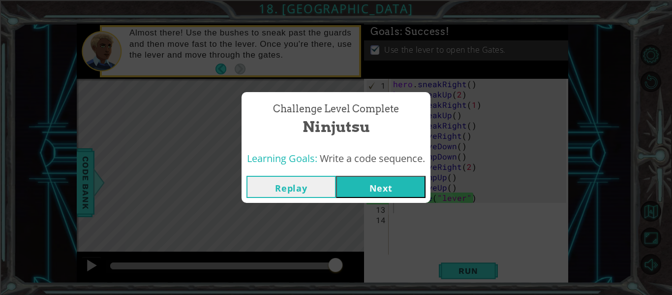
click at [422, 188] on button "Next" at bounding box center [381, 187] width 90 height 22
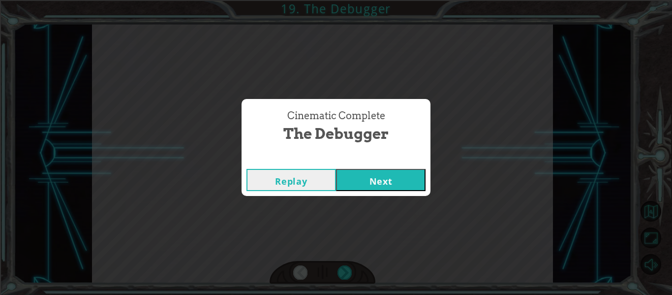
click at [422, 188] on button "Next" at bounding box center [381, 180] width 90 height 22
click at [421, 187] on button "Next" at bounding box center [381, 180] width 90 height 22
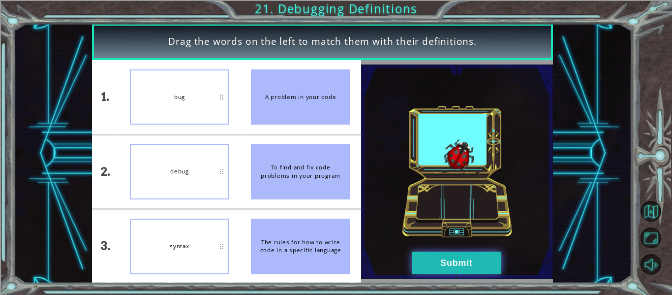
click at [424, 260] on button "Submit" at bounding box center [457, 262] width 90 height 22
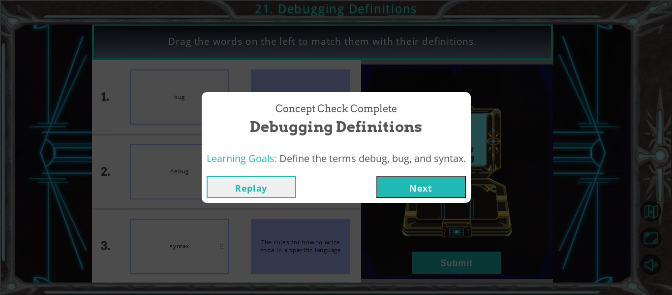
click at [403, 183] on button "Next" at bounding box center [421, 187] width 90 height 22
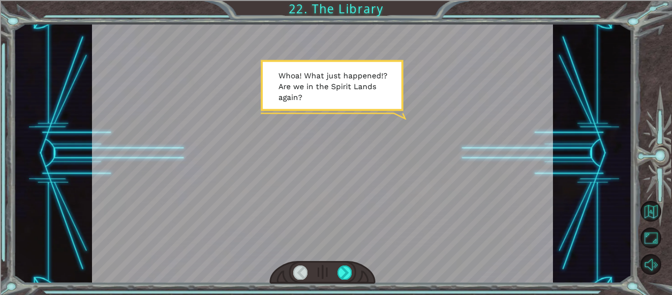
click at [403, 183] on div at bounding box center [322, 153] width 461 height 259
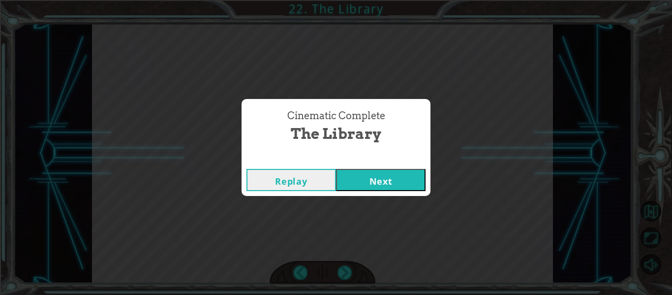
click at [415, 179] on button "Next" at bounding box center [381, 180] width 90 height 22
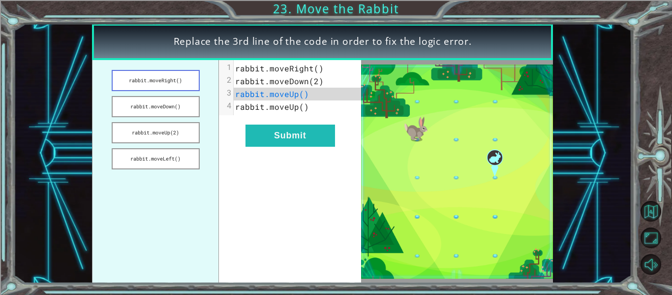
click at [184, 77] on button "rabbit.moveRight()" at bounding box center [156, 80] width 88 height 21
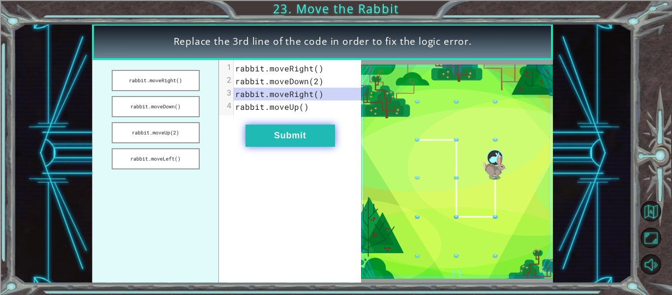
click at [294, 144] on button "Submit" at bounding box center [290, 135] width 90 height 22
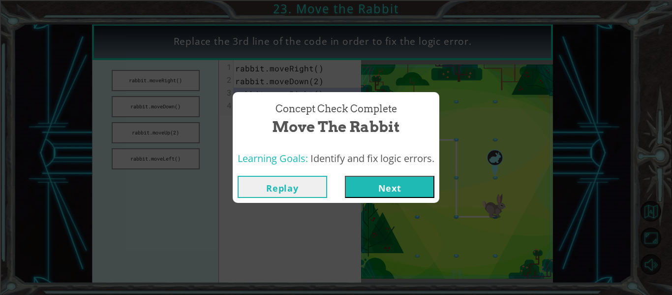
click at [362, 179] on button "Next" at bounding box center [390, 187] width 90 height 22
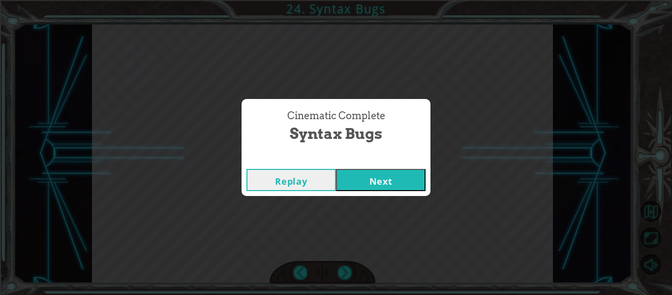
click at [392, 184] on button "Next" at bounding box center [381, 180] width 90 height 22
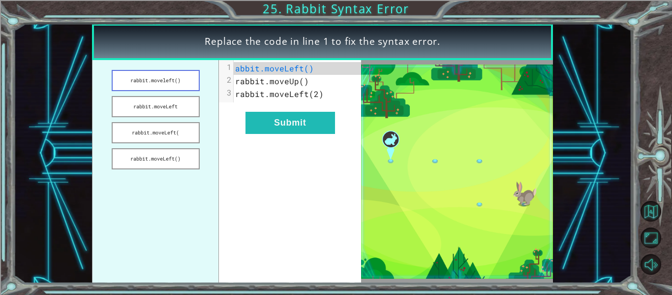
click at [154, 87] on button "rabbit.moveleft()" at bounding box center [156, 80] width 88 height 21
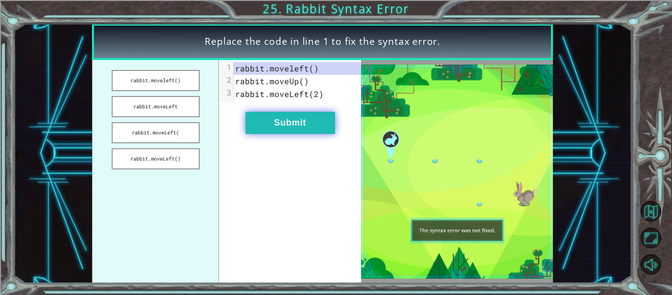
click at [288, 112] on button "Submit" at bounding box center [290, 123] width 90 height 22
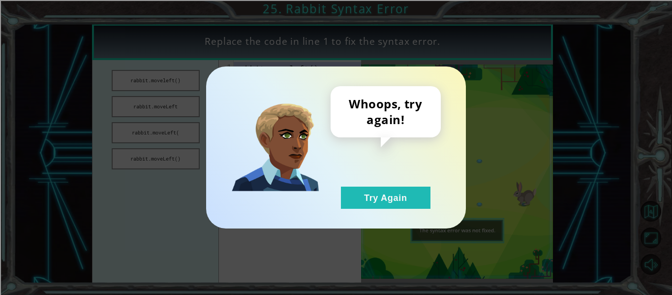
click at [369, 210] on div "Whoops, try again! Try Again" at bounding box center [336, 147] width 260 height 162
click at [347, 185] on div "Whoops, try again! Try Again" at bounding box center [386, 147] width 110 height 122
click at [357, 192] on button "Try Again" at bounding box center [386, 197] width 90 height 22
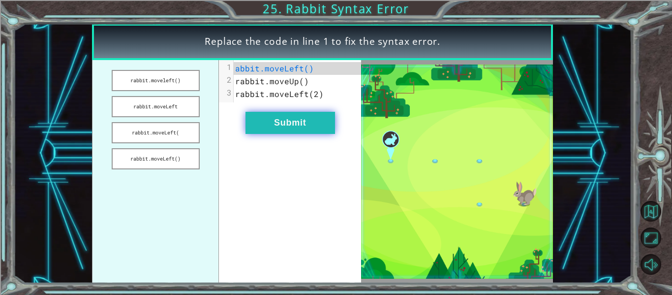
click at [282, 122] on button "Submit" at bounding box center [290, 123] width 90 height 22
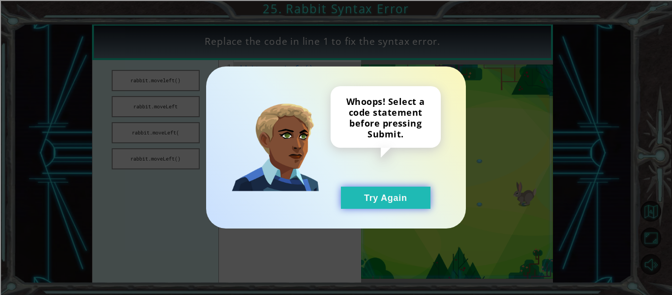
click at [363, 194] on button "Try Again" at bounding box center [386, 197] width 90 height 22
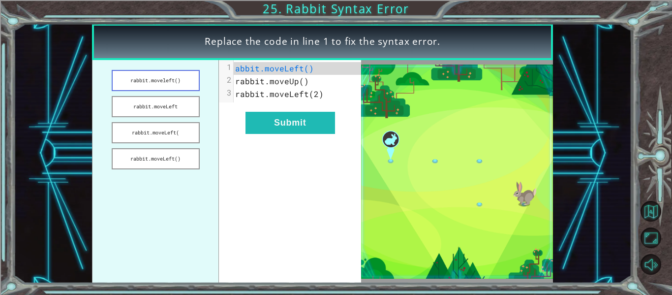
click at [167, 85] on button "rabbit.moveleft()" at bounding box center [156, 80] width 88 height 21
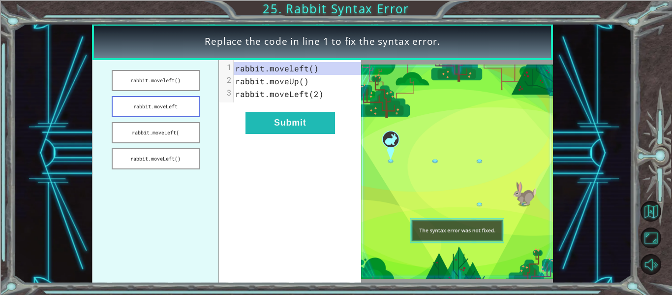
click at [186, 108] on button "rabbit.moveLeft" at bounding box center [156, 106] width 88 height 21
click at [177, 130] on button "rabbit.moveLeft(" at bounding box center [156, 132] width 88 height 21
click at [179, 147] on ul "rabbit.moveleft() rabbit.moveLeft rabbit.moveLeft( rabbit.moveLeft()" at bounding box center [155, 171] width 127 height 223
click at [186, 161] on button "rabbit.moveLeft()" at bounding box center [156, 158] width 88 height 21
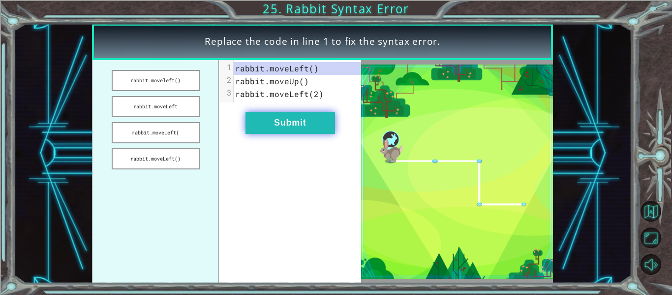
click at [323, 127] on button "Submit" at bounding box center [290, 123] width 90 height 22
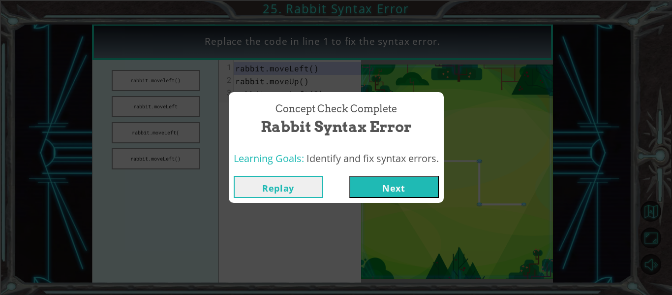
click at [398, 180] on button "Next" at bounding box center [394, 187] width 90 height 22
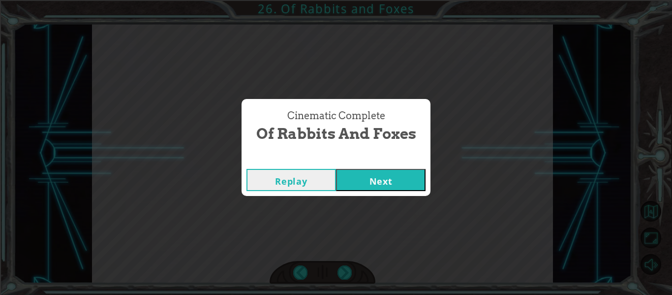
click at [412, 173] on button "Next" at bounding box center [381, 180] width 90 height 22
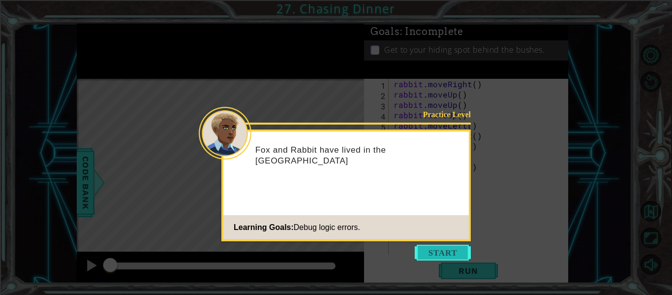
click at [429, 255] on button "Start" at bounding box center [443, 252] width 56 height 16
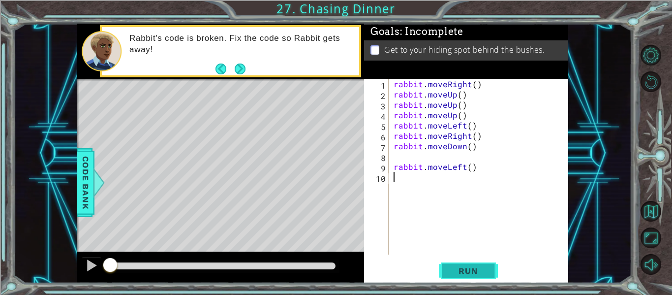
click at [455, 271] on span "Run" at bounding box center [468, 271] width 39 height 10
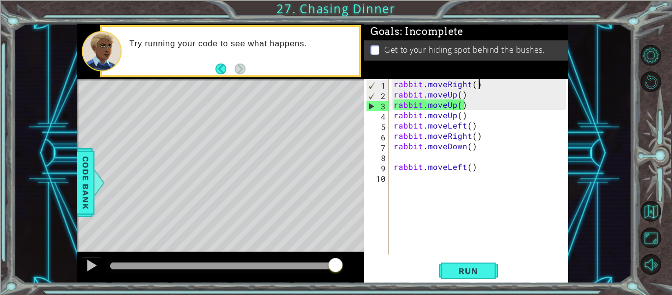
click at [482, 88] on div "rabbit . moveRight ( ) rabbit . moveUp ( ) rabbit . moveUp ( ) rabbit . moveUp …" at bounding box center [481, 177] width 180 height 196
click at [472, 86] on div "rabbit . moveRight ( ) rabbit . moveUp ( ) rabbit . moveUp ( ) rabbit . moveUp …" at bounding box center [481, 177] width 180 height 196
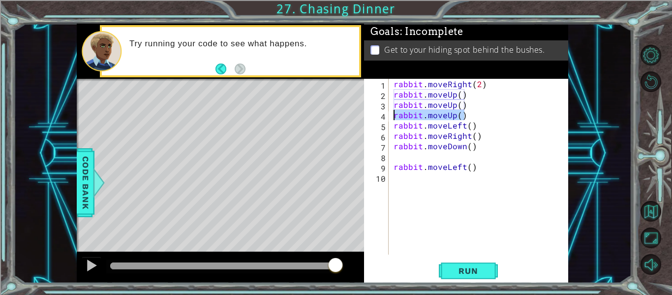
drag, startPoint x: 466, startPoint y: 117, endPoint x: 387, endPoint y: 120, distance: 78.7
click at [387, 120] on div "rabbit.moveRight(2) 1 2 3 4 5 6 7 8 9 10 rabbit . moveRight ( 2 ) rabbit . move…" at bounding box center [465, 167] width 202 height 176
type textarea "rabbit.moveUp()"
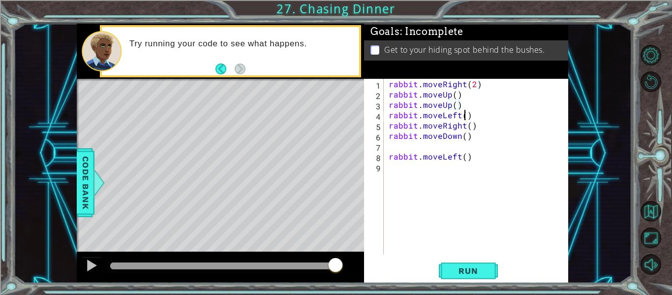
click at [465, 117] on div "rabbit . moveRight ( 2 ) rabbit . moveUp ( ) rabbit . moveUp ( ) rabbit . moveL…" at bounding box center [479, 177] width 184 height 196
drag, startPoint x: 476, startPoint y: 129, endPoint x: 386, endPoint y: 125, distance: 90.1
click at [387, 125] on div "rabbit . moveRight ( 2 ) rabbit . moveUp ( ) rabbit . moveUp ( ) rabbit . moveL…" at bounding box center [479, 177] width 184 height 196
type textarea "rabbit.moveRight()"
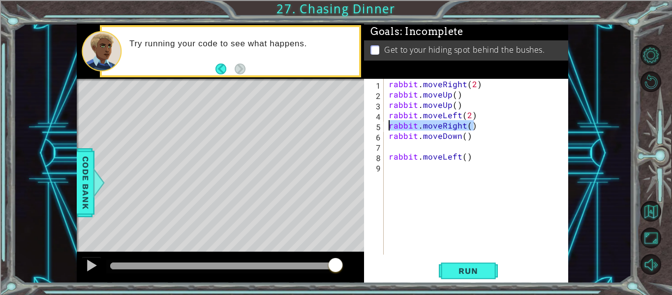
scroll to position [0, 0]
type textarea "rabbit.moveLeft(2)"
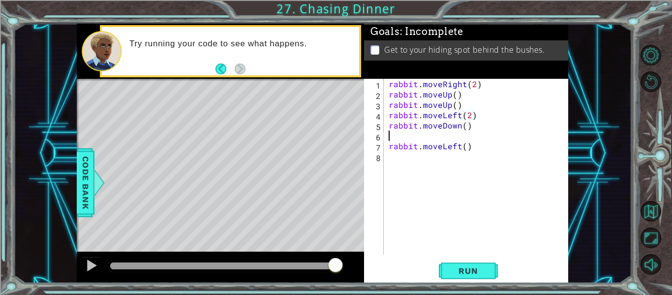
click at [464, 140] on div "rabbit . moveRight ( 2 ) rabbit . moveUp ( ) rabbit . moveUp ( ) rabbit . moveL…" at bounding box center [479, 177] width 184 height 196
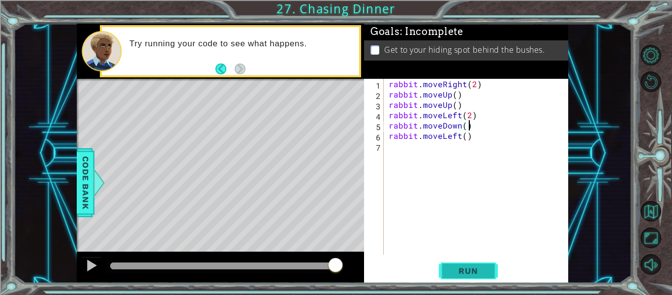
type textarea "rabbit.moveDown()"
click at [482, 271] on span "Run" at bounding box center [468, 271] width 39 height 10
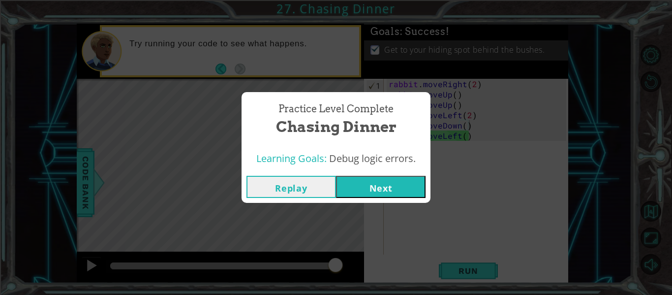
click at [363, 192] on button "Next" at bounding box center [381, 187] width 90 height 22
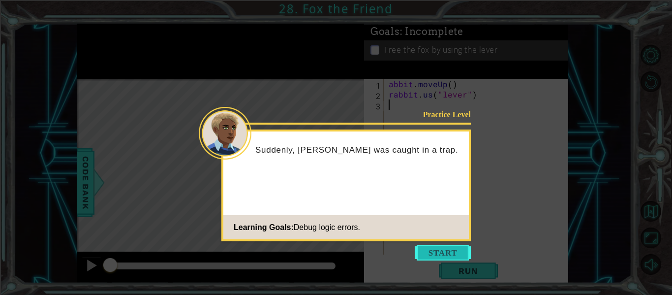
click at [464, 252] on button "Start" at bounding box center [443, 252] width 56 height 16
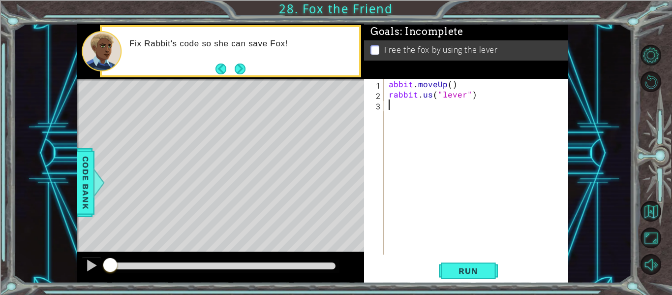
type textarea "[DOMAIN_NAME]("lever")"
click at [239, 65] on button "Next" at bounding box center [240, 68] width 11 height 11
click at [405, 113] on div "abbit . moveUp ( ) rabbit . us ( "lever" )" at bounding box center [479, 177] width 184 height 196
